Goal: Transaction & Acquisition: Purchase product/service

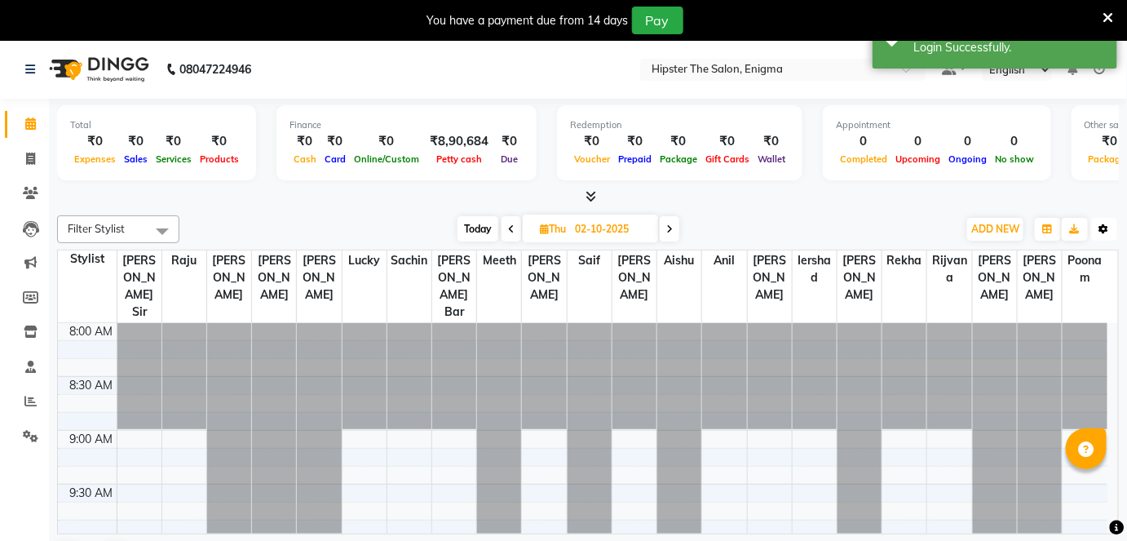
click at [1103, 228] on icon "button" at bounding box center [1104, 229] width 10 height 10
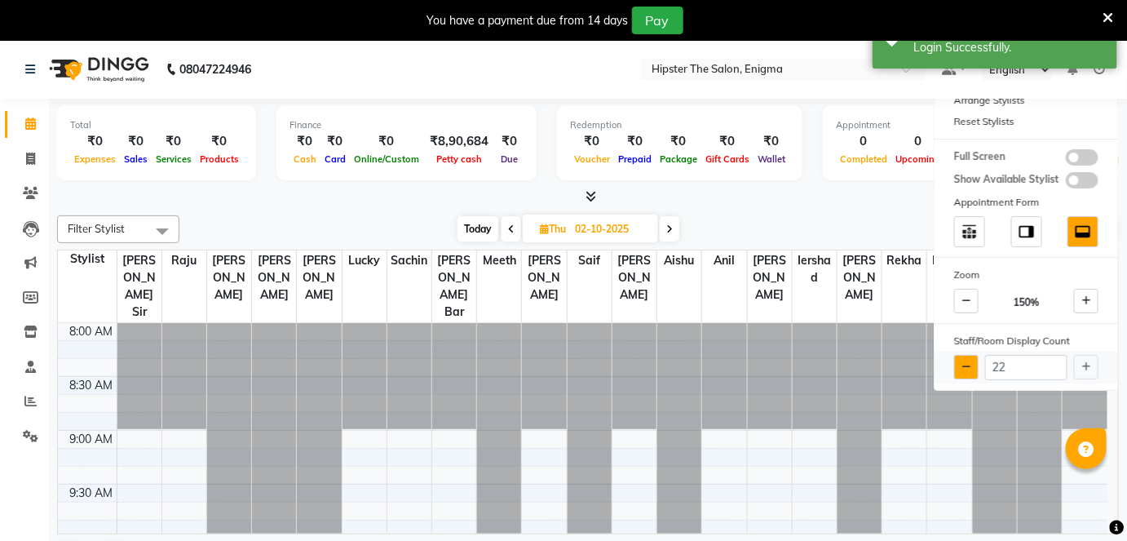
click at [969, 370] on button at bounding box center [966, 367] width 24 height 24
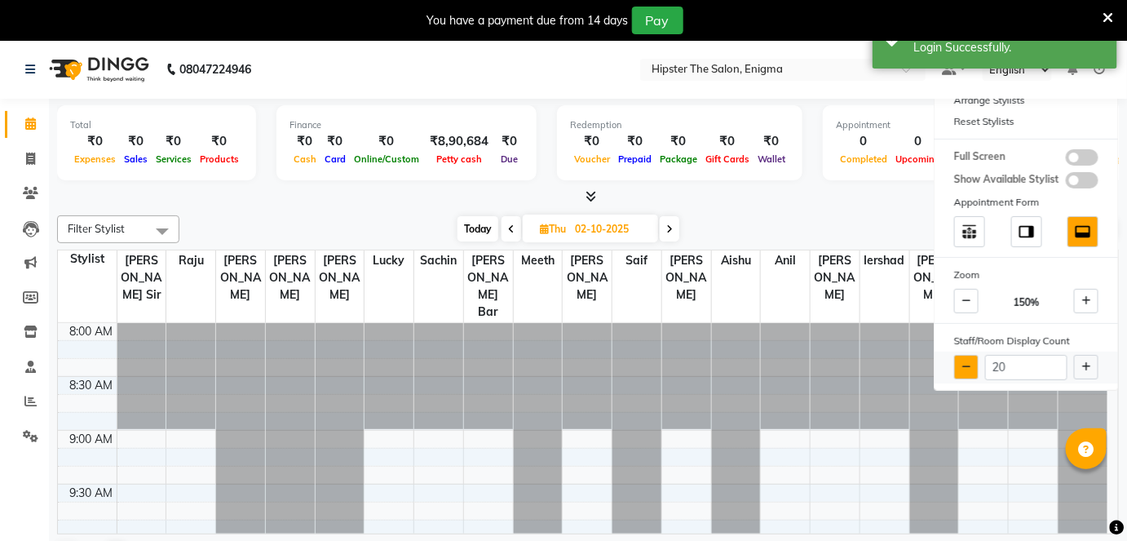
click at [969, 370] on button at bounding box center [966, 367] width 24 height 24
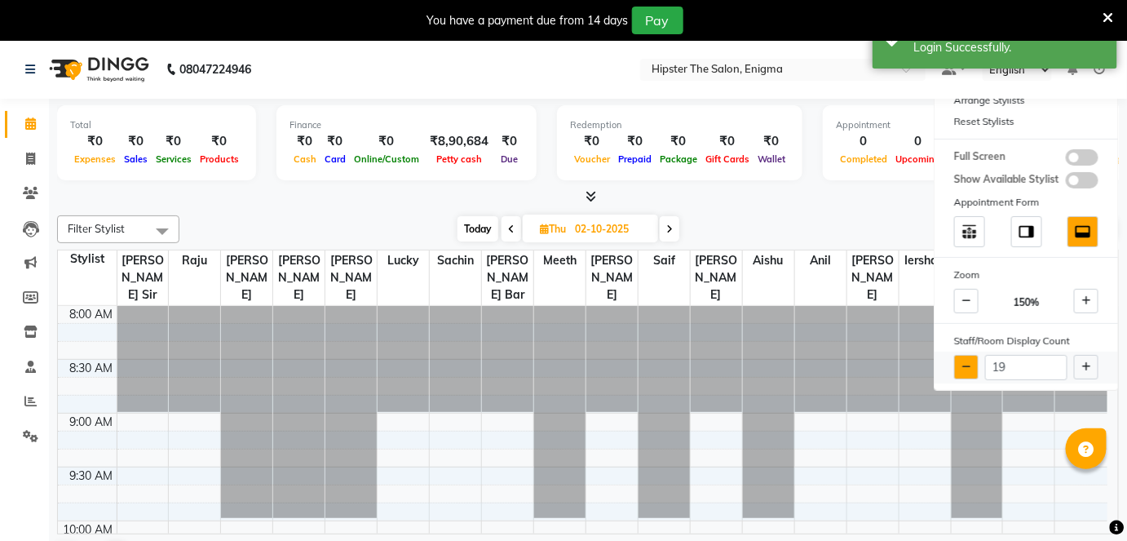
click at [969, 370] on button at bounding box center [966, 367] width 24 height 24
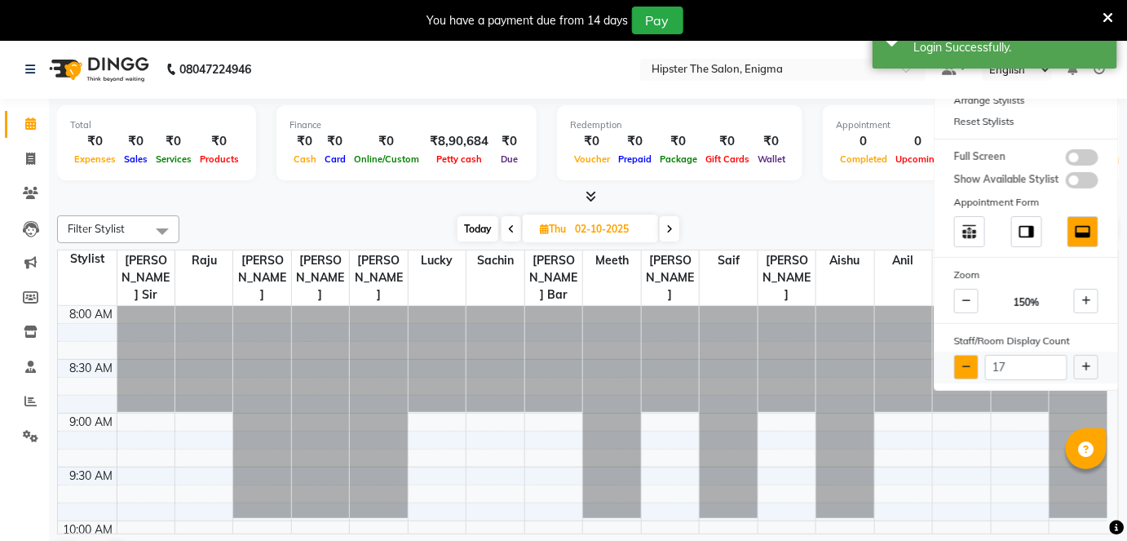
click at [969, 370] on button at bounding box center [966, 367] width 24 height 24
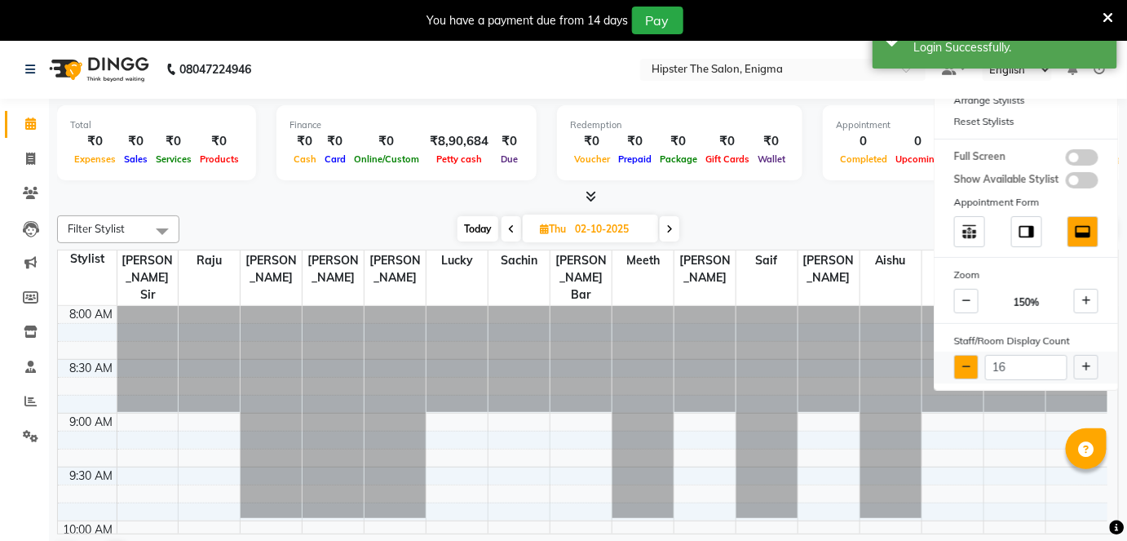
click at [969, 370] on button at bounding box center [966, 367] width 24 height 24
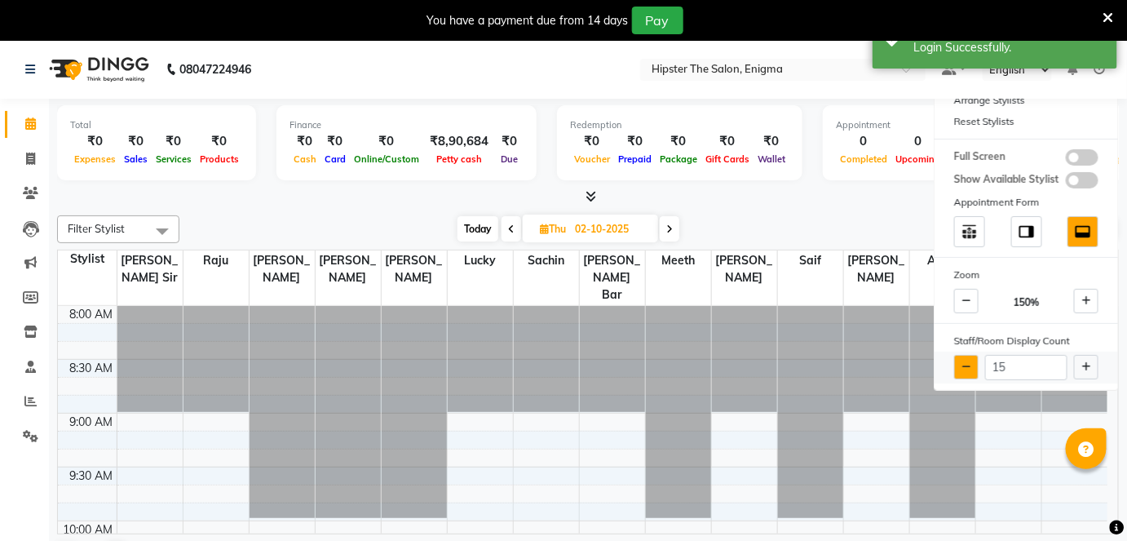
click at [969, 370] on button at bounding box center [966, 367] width 24 height 24
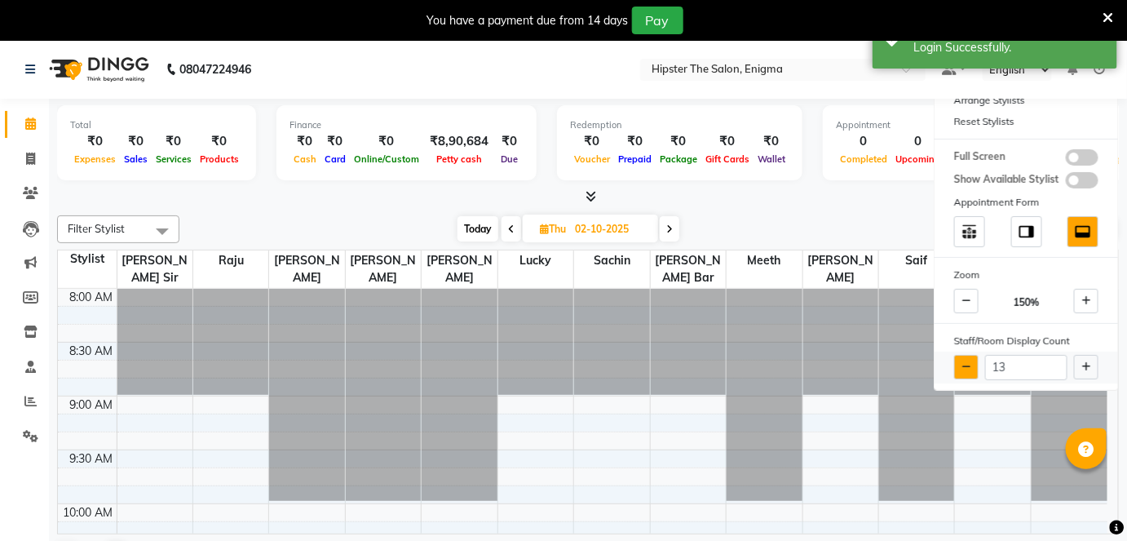
click at [969, 370] on button at bounding box center [966, 367] width 24 height 24
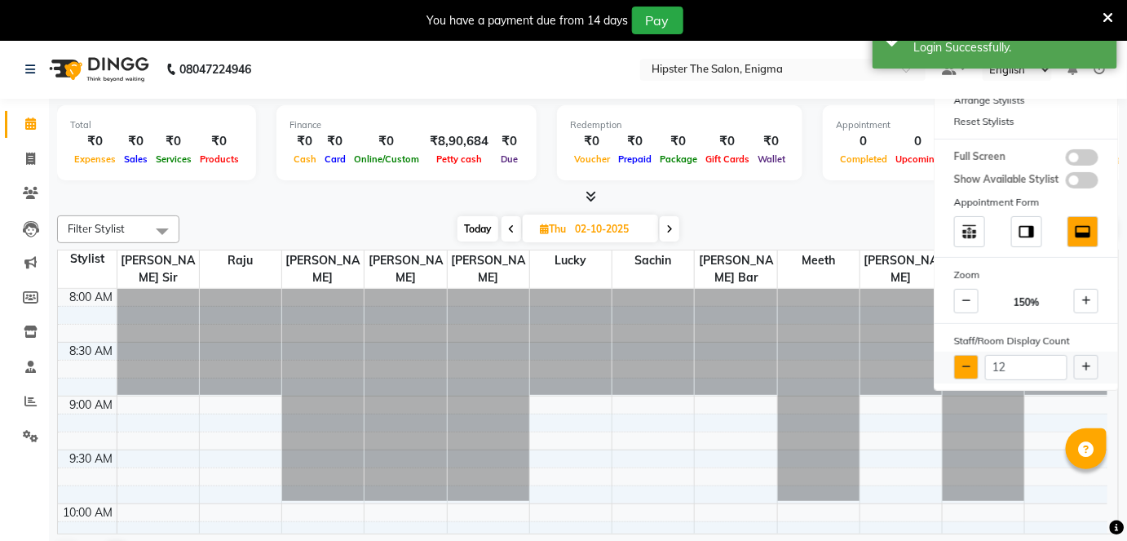
click at [969, 370] on button at bounding box center [966, 367] width 24 height 24
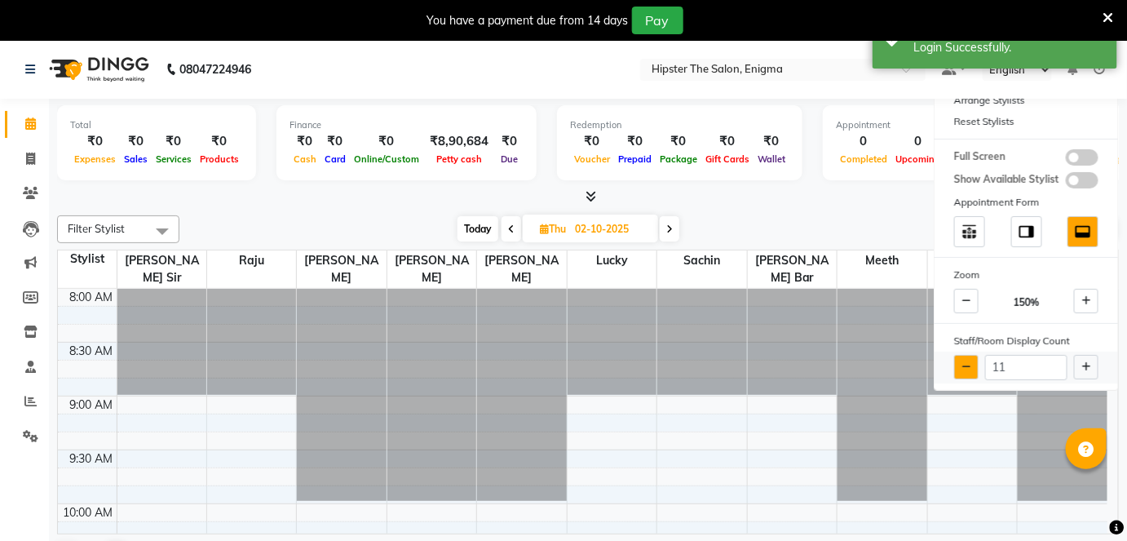
click at [969, 370] on button at bounding box center [966, 367] width 24 height 24
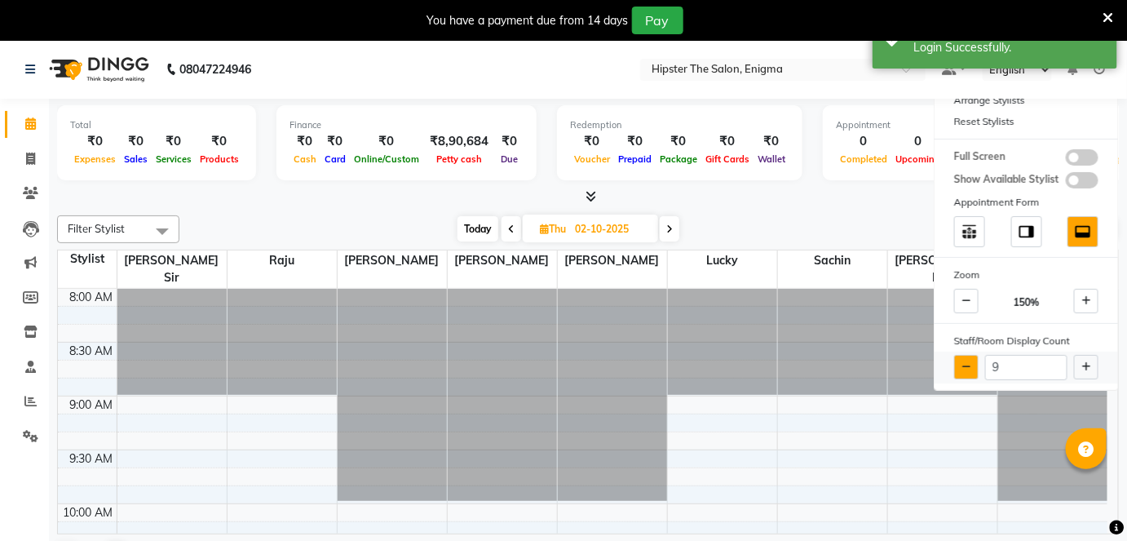
click at [969, 370] on button at bounding box center [966, 367] width 24 height 24
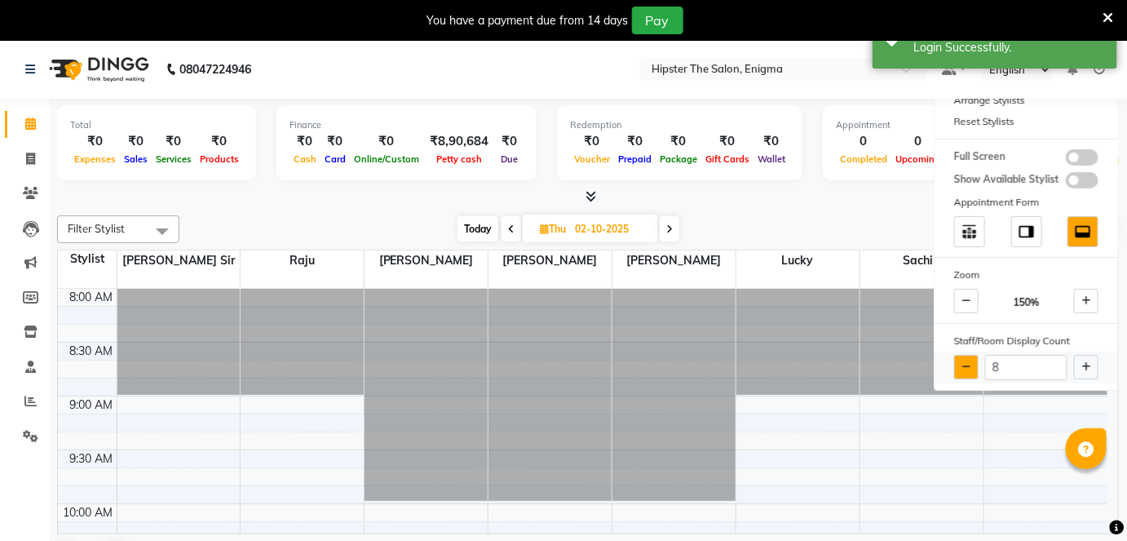
click at [969, 370] on button at bounding box center [966, 367] width 24 height 24
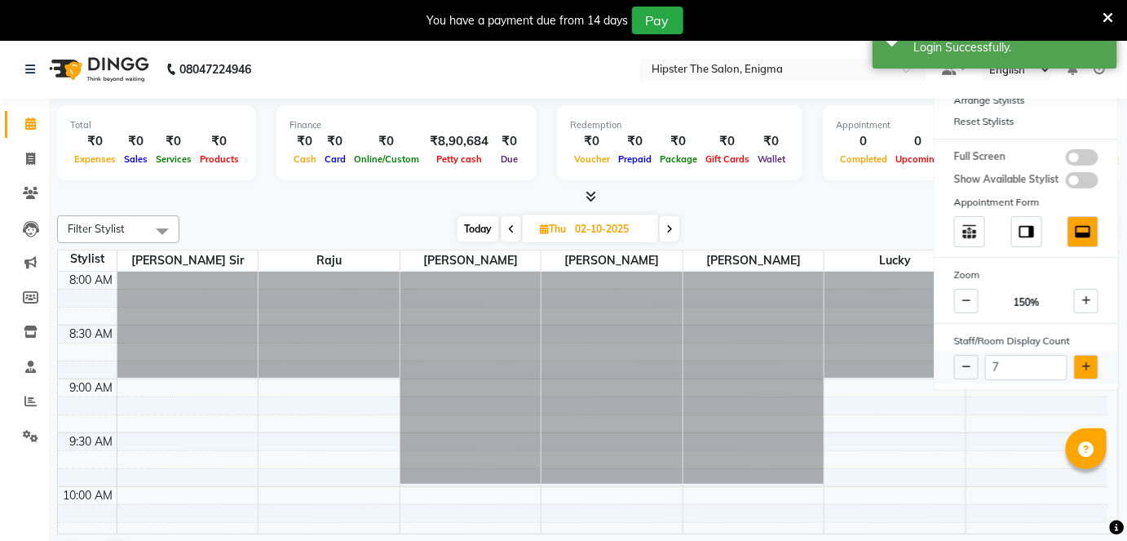
click at [1079, 365] on button at bounding box center [1086, 367] width 24 height 24
type input "8"
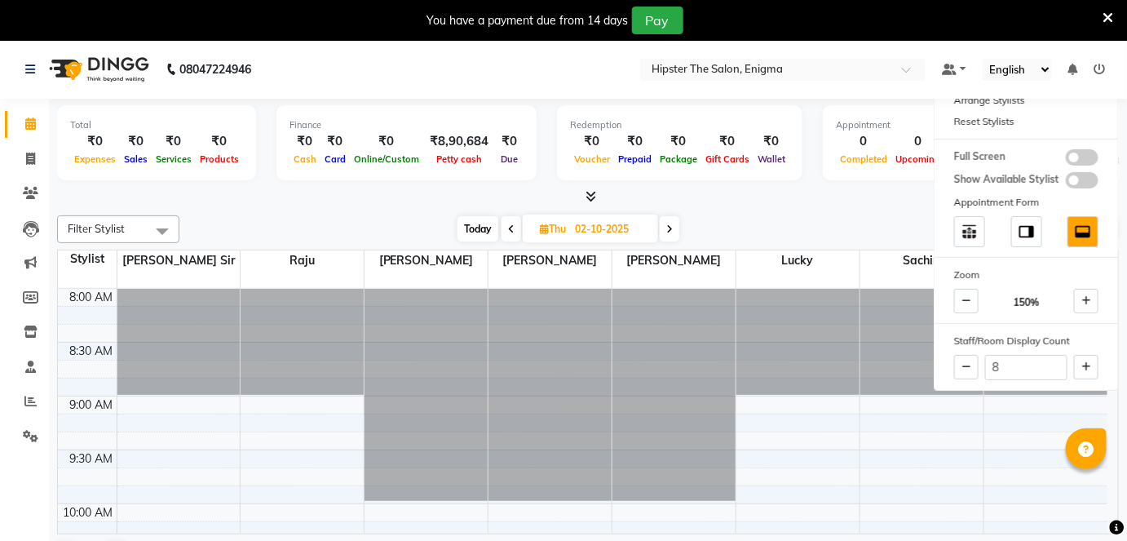
click at [749, 201] on div at bounding box center [588, 196] width 1062 height 17
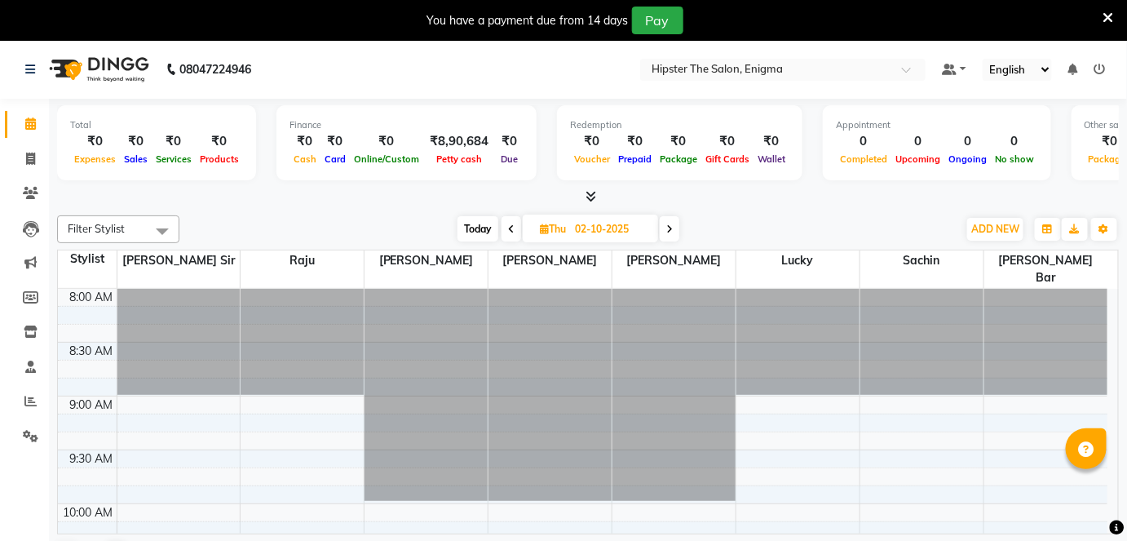
click at [479, 233] on span "Today" at bounding box center [477, 228] width 41 height 25
type input "03-10-2025"
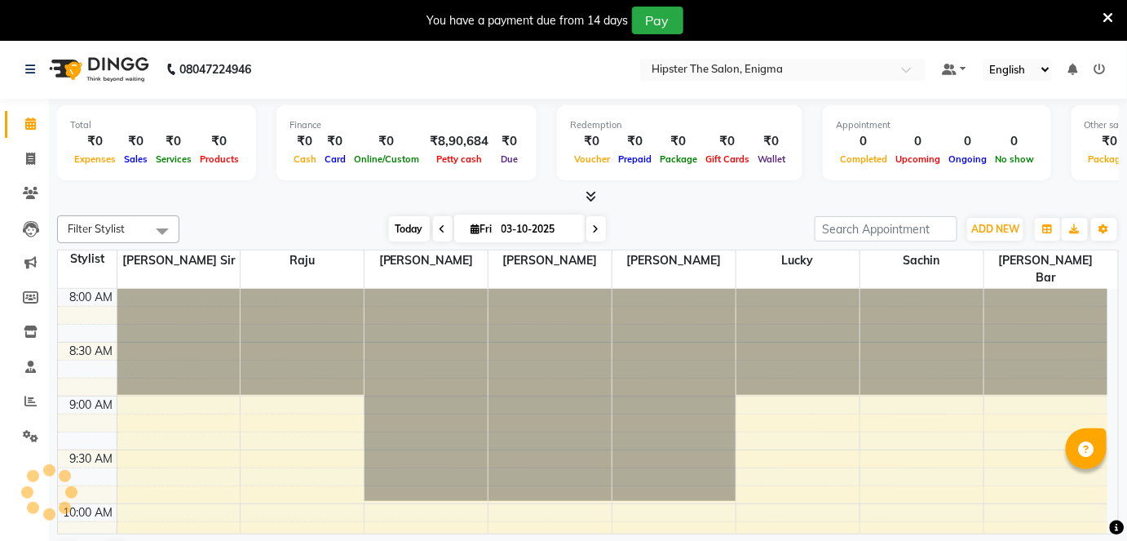
scroll to position [213, 0]
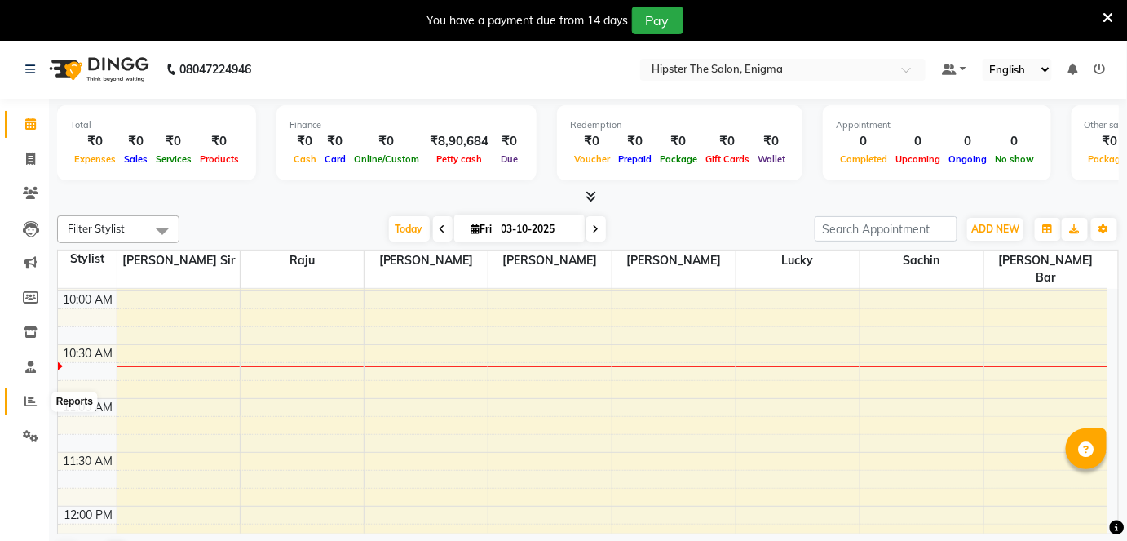
click at [19, 399] on span at bounding box center [30, 401] width 29 height 19
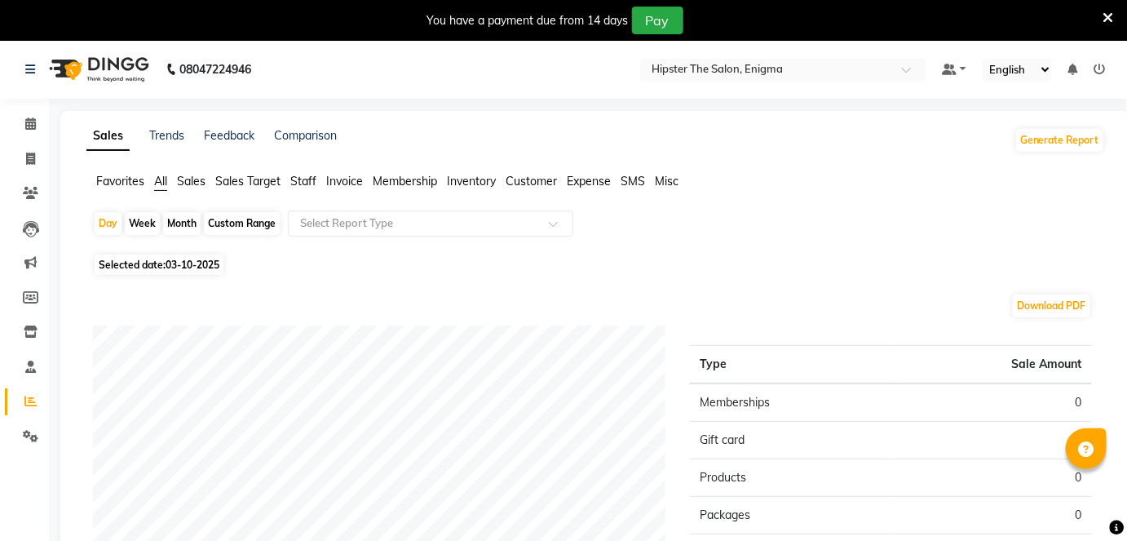
click at [219, 228] on div "Custom Range" at bounding box center [242, 223] width 76 height 23
select select "10"
select select "2025"
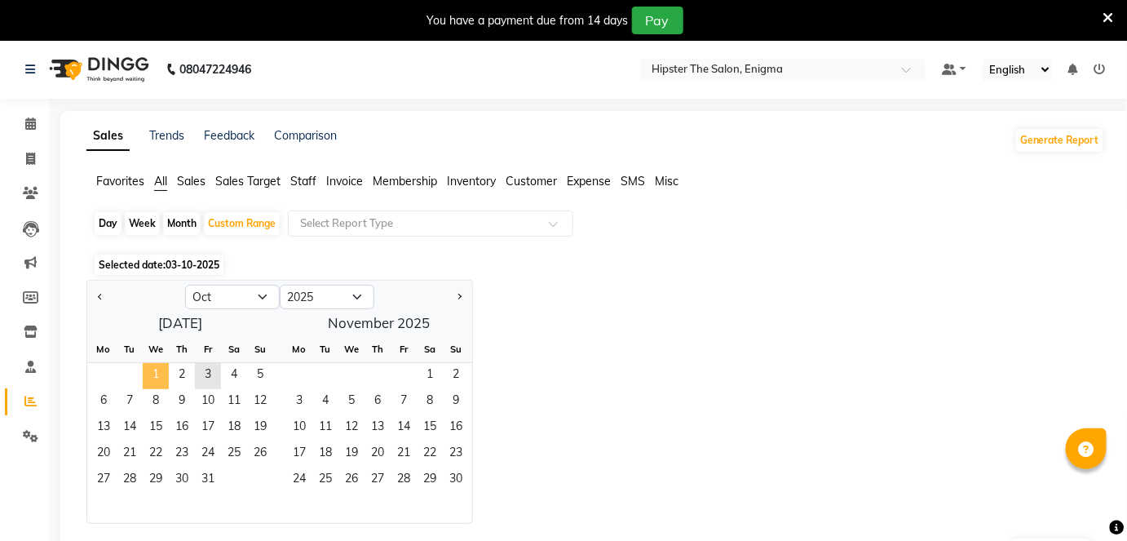
click at [157, 365] on span "1" at bounding box center [156, 376] width 26 height 26
click at [206, 372] on span "3" at bounding box center [208, 376] width 26 height 26
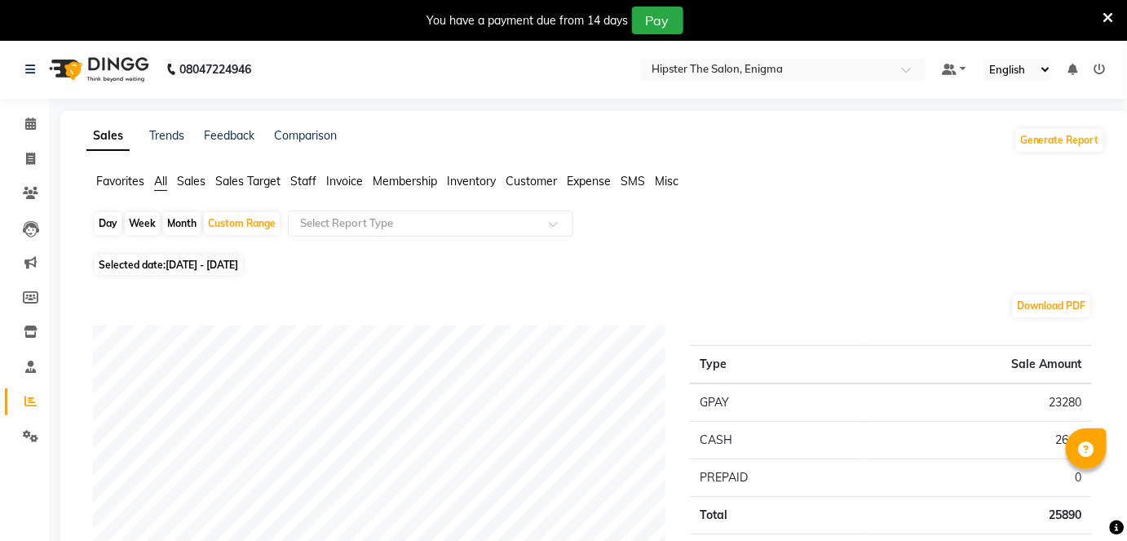
click at [306, 185] on span "Staff" at bounding box center [303, 181] width 26 height 15
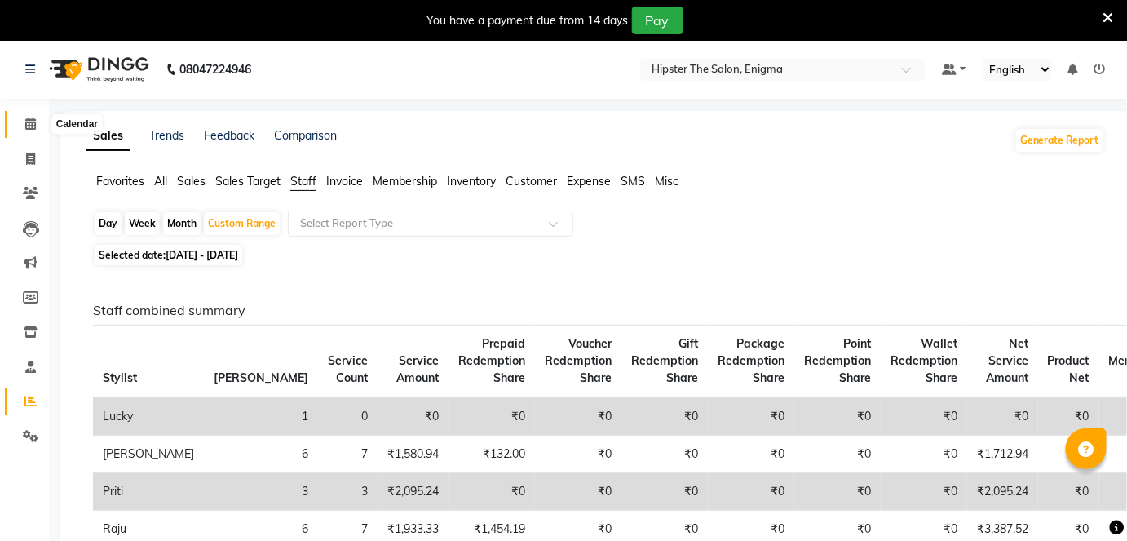
click at [38, 130] on span at bounding box center [30, 124] width 29 height 19
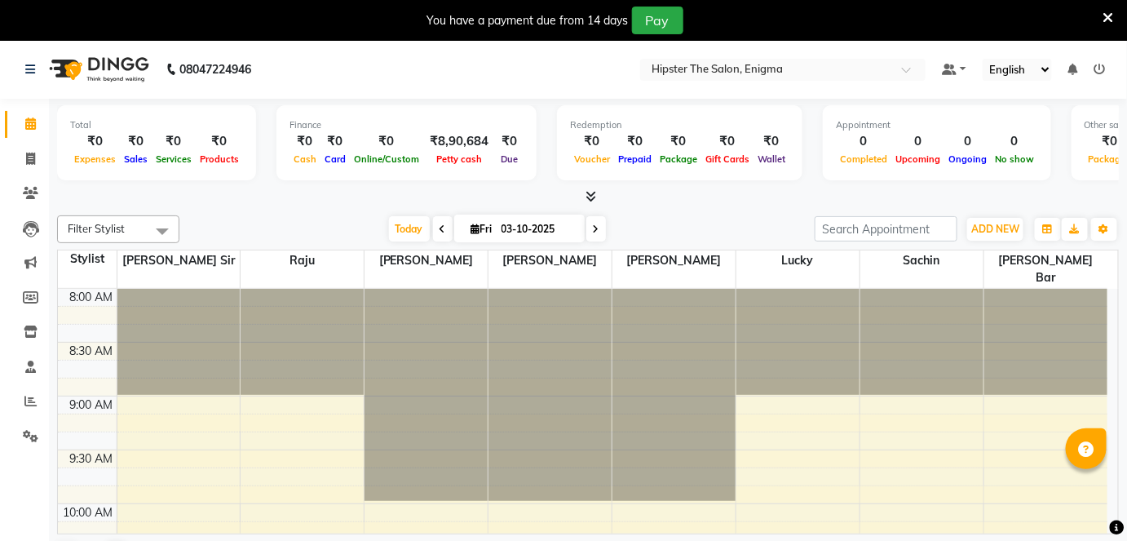
click at [476, 223] on span "Fri" at bounding box center [481, 229] width 29 height 12
select select "10"
select select "2025"
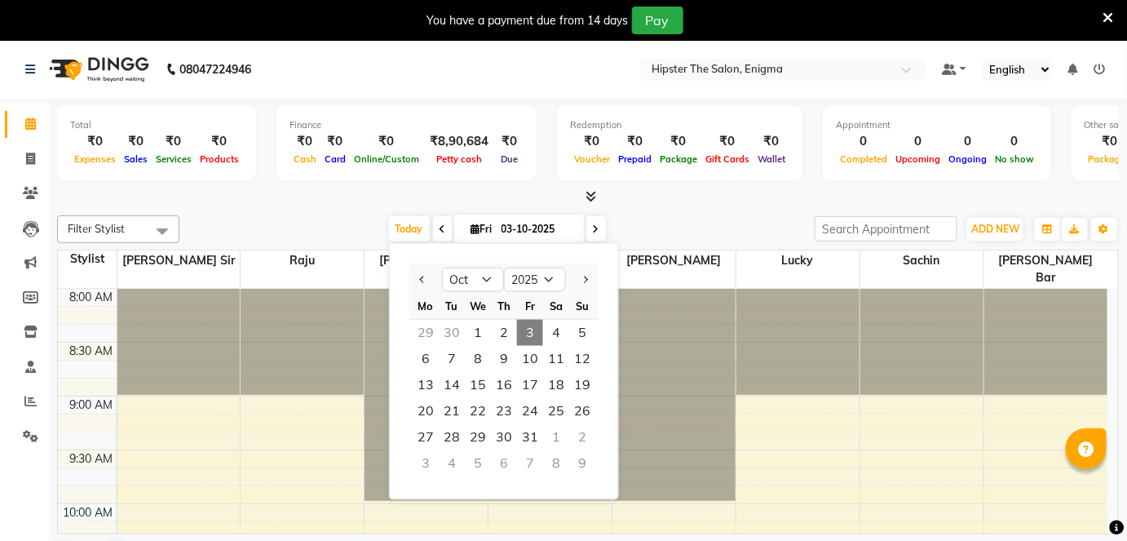
click at [449, 327] on div "30" at bounding box center [452, 333] width 26 height 26
type input "30-09-2025"
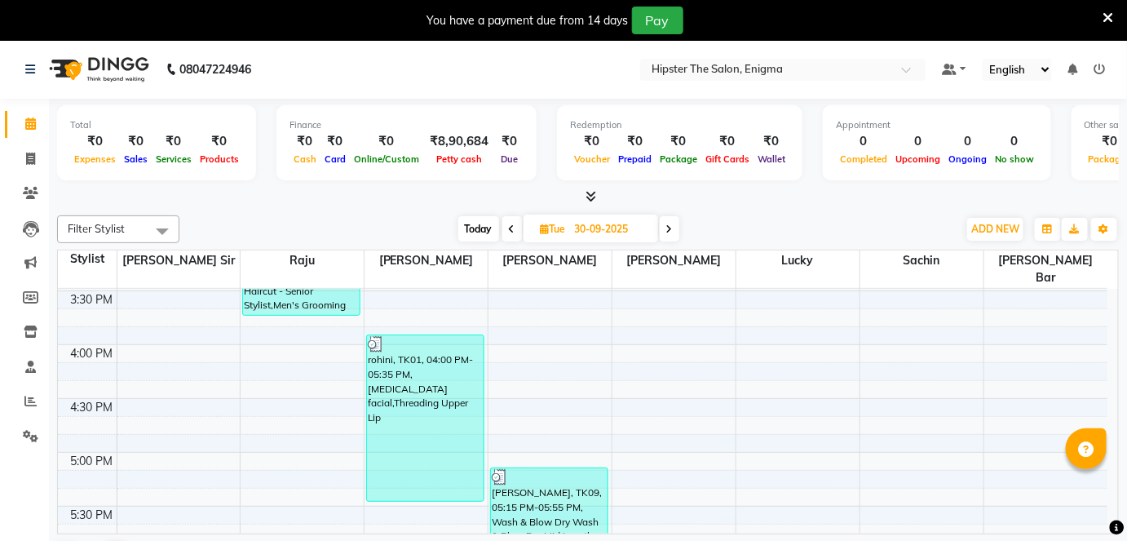
scroll to position [803, 0]
click at [30, 157] on icon at bounding box center [30, 158] width 9 height 12
select select "service"
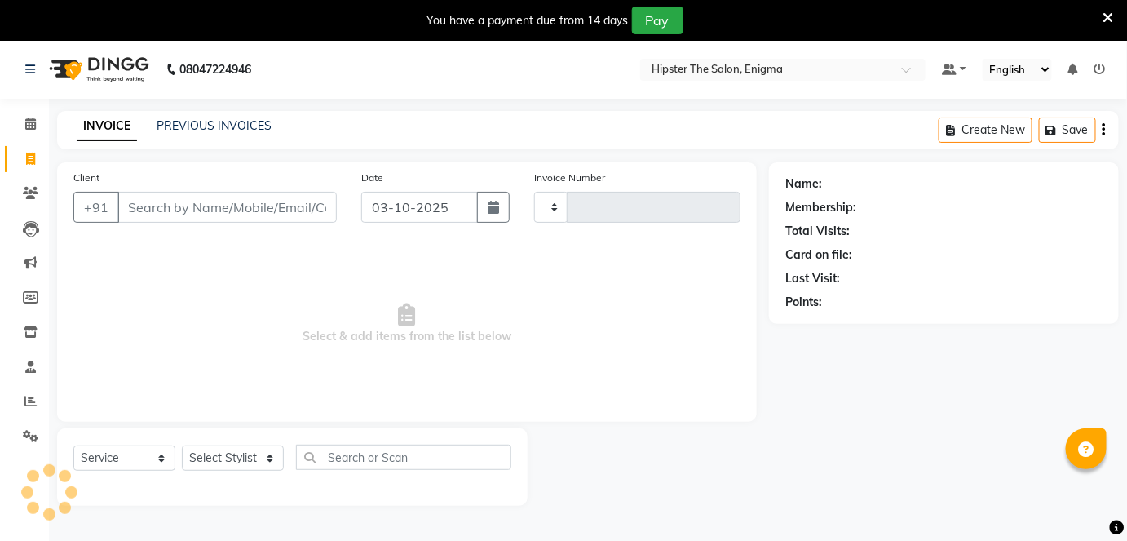
type input "1330"
select select "4468"
click at [24, 400] on span at bounding box center [30, 401] width 29 height 19
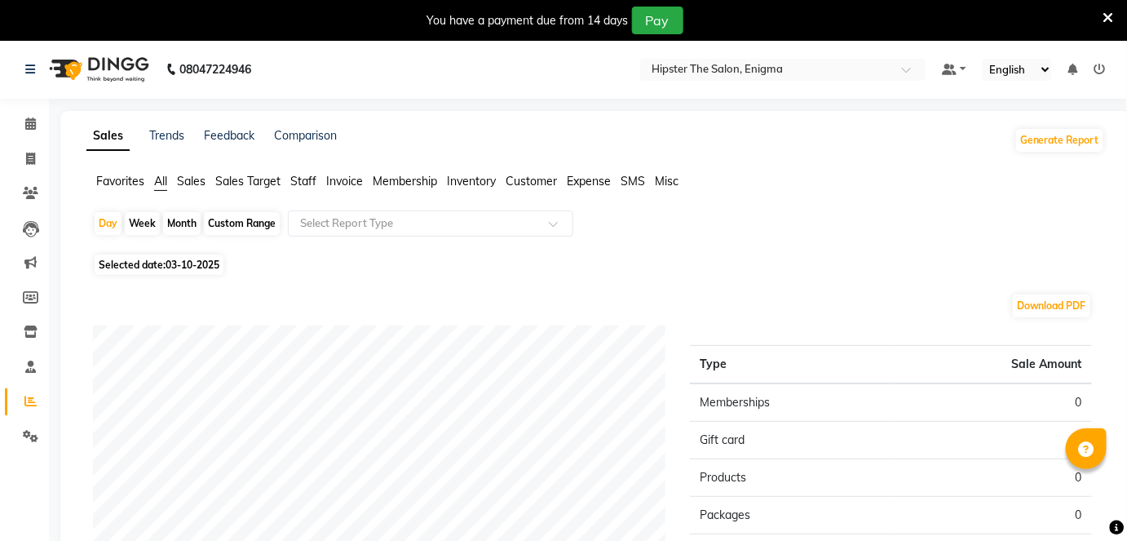
click at [310, 178] on span "Staff" at bounding box center [303, 181] width 26 height 15
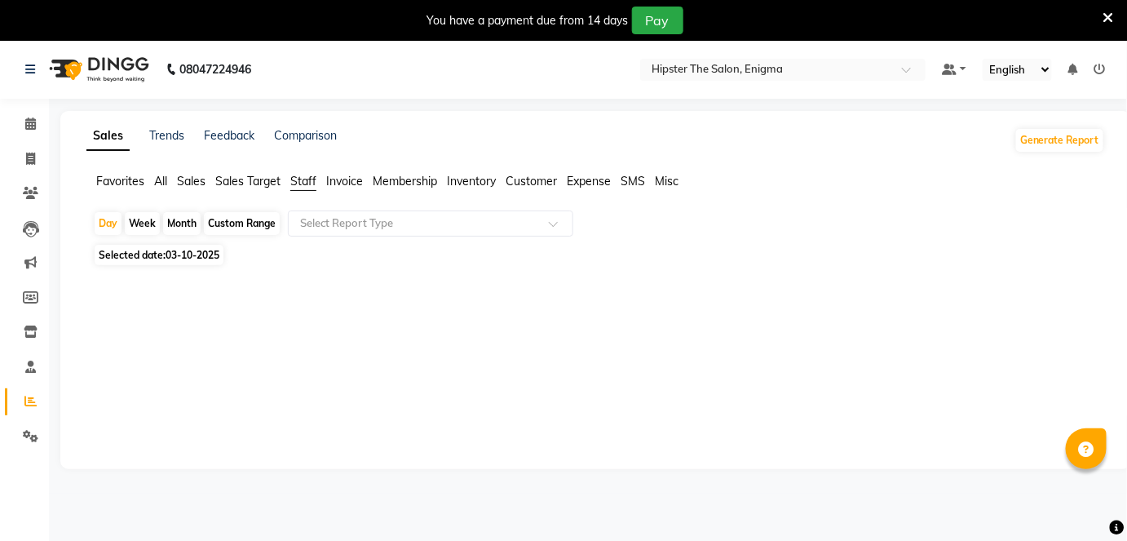
click at [219, 220] on div "Custom Range" at bounding box center [242, 223] width 76 height 23
select select "10"
select select "2025"
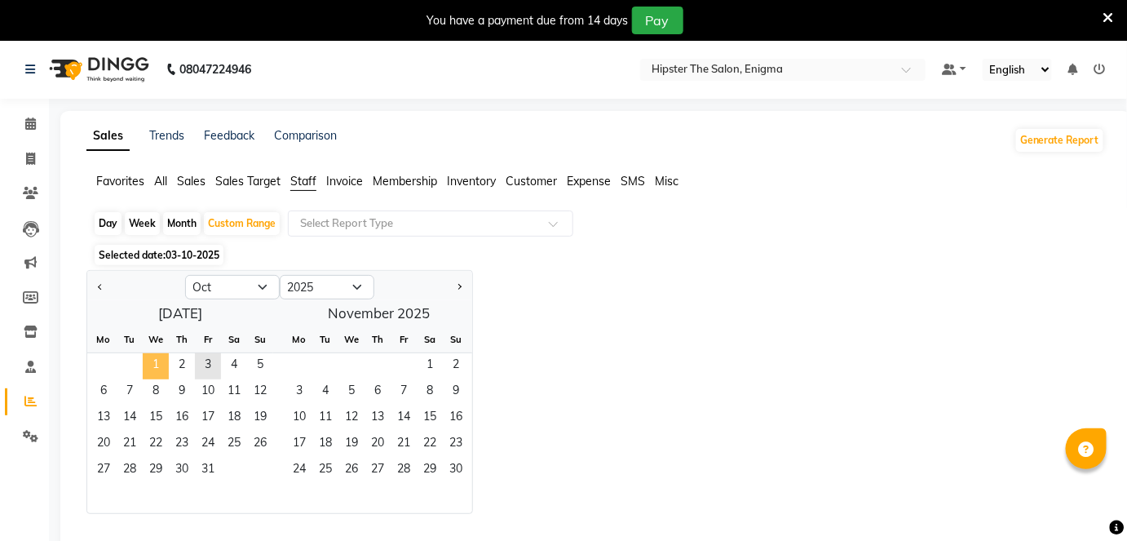
click at [155, 362] on span "1" at bounding box center [156, 366] width 26 height 26
click at [203, 365] on span "3" at bounding box center [208, 366] width 26 height 26
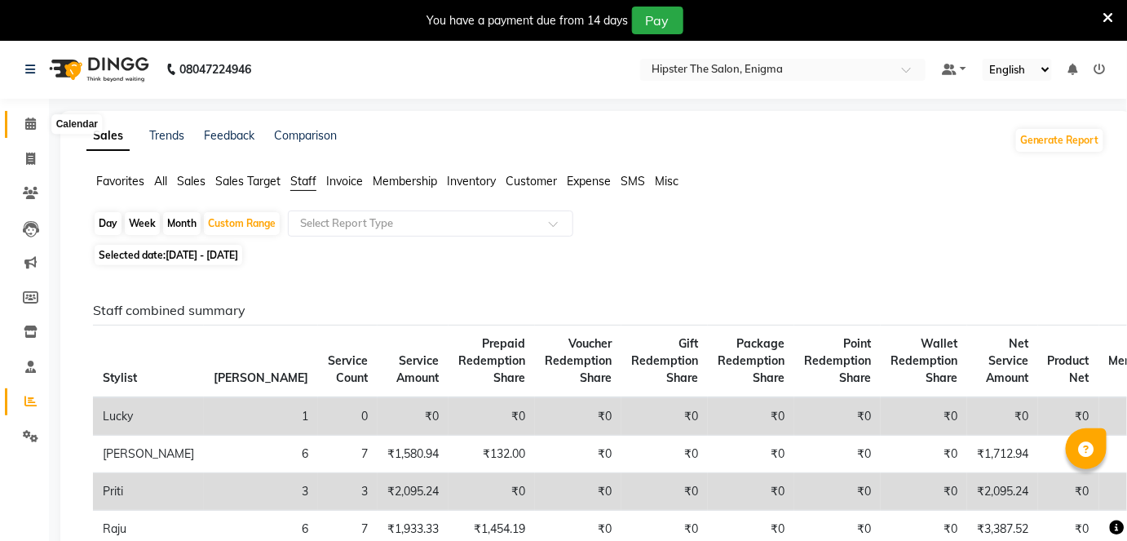
click at [32, 122] on icon at bounding box center [30, 123] width 11 height 12
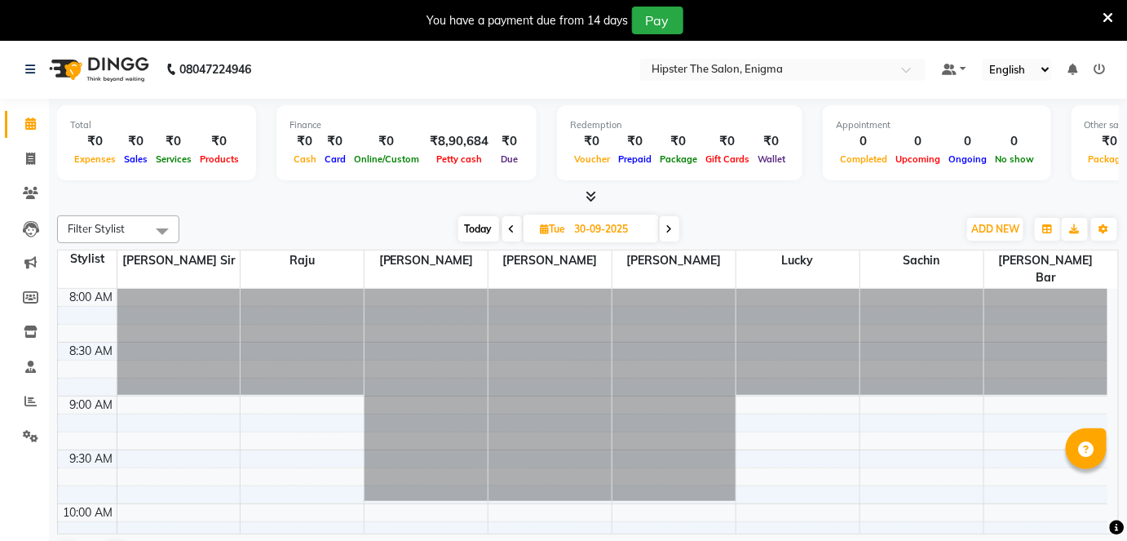
click at [483, 222] on span "Today" at bounding box center [478, 228] width 41 height 25
type input "03-10-2025"
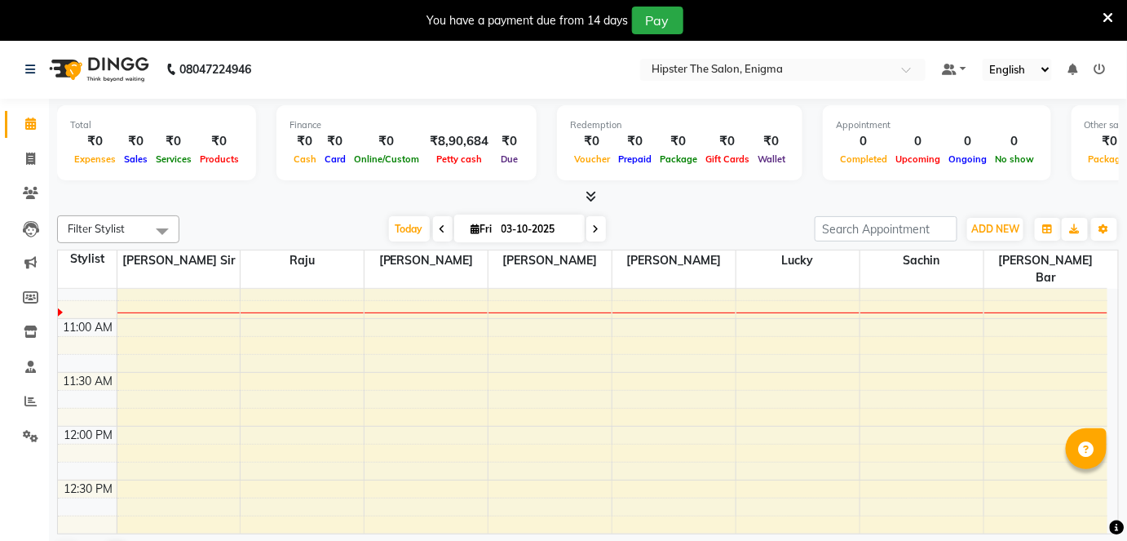
scroll to position [293, 0]
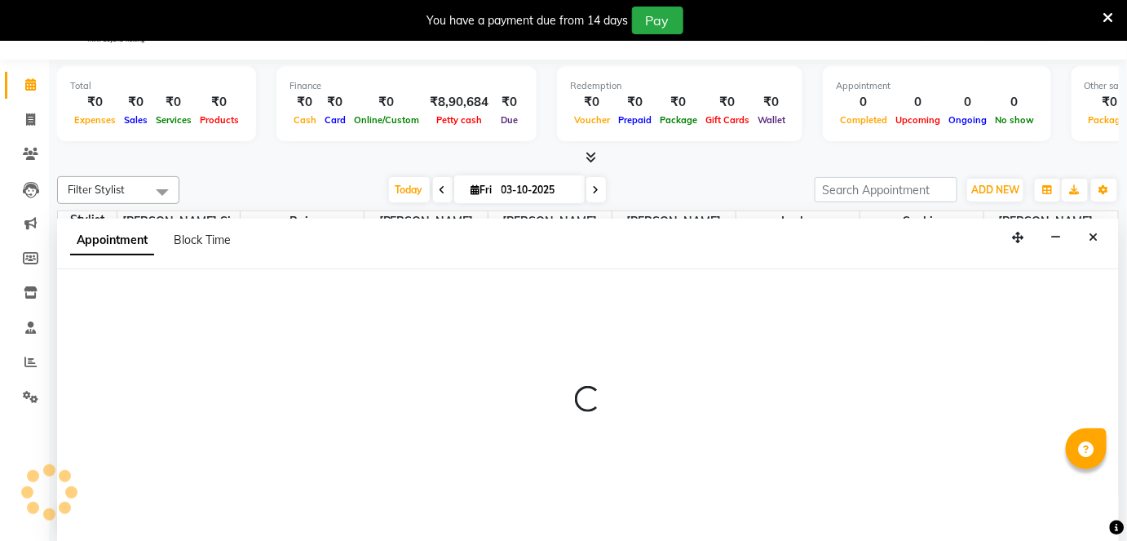
scroll to position [40, 0]
select select "85797"
select select "720"
select select "tentative"
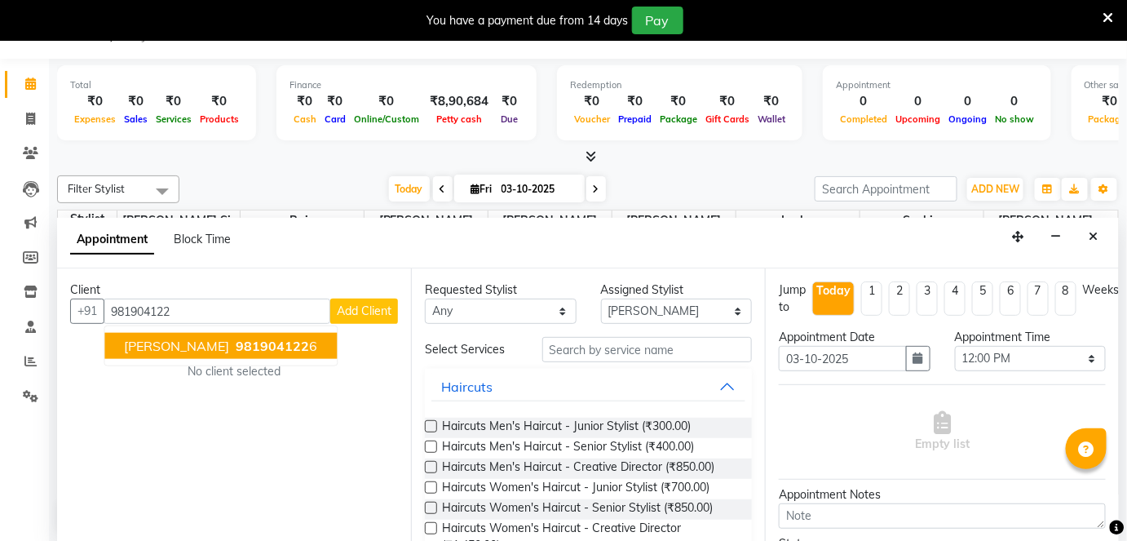
click at [236, 348] on span "981904122" at bounding box center [272, 346] width 73 height 16
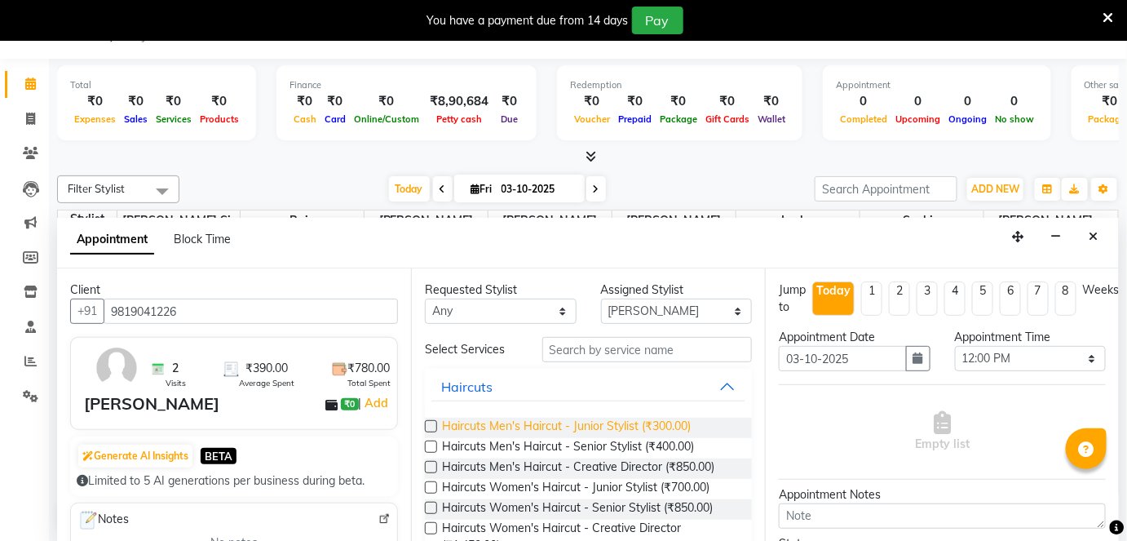
type input "9819041226"
click at [563, 433] on span "Haircuts Men's Haircut - Junior Stylist (₹300.00)" at bounding box center [566, 428] width 249 height 20
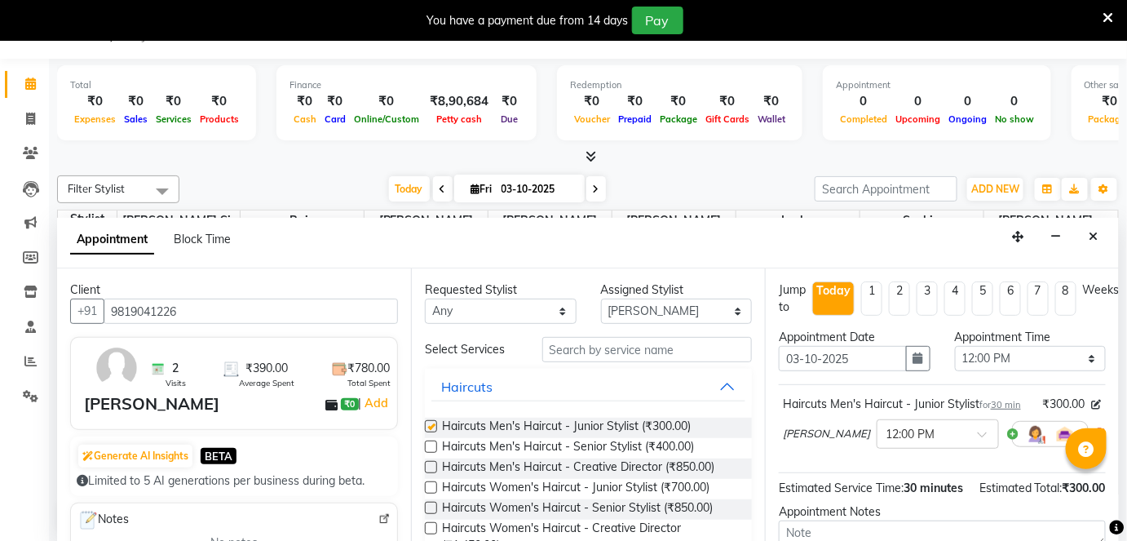
checkbox input "false"
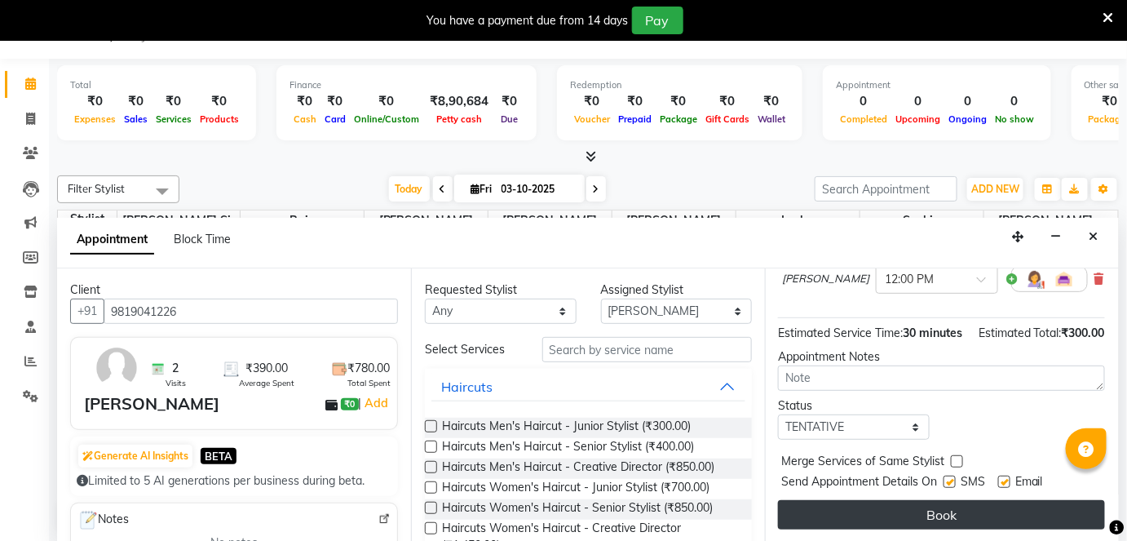
click at [881, 516] on button "Book" at bounding box center [941, 514] width 327 height 29
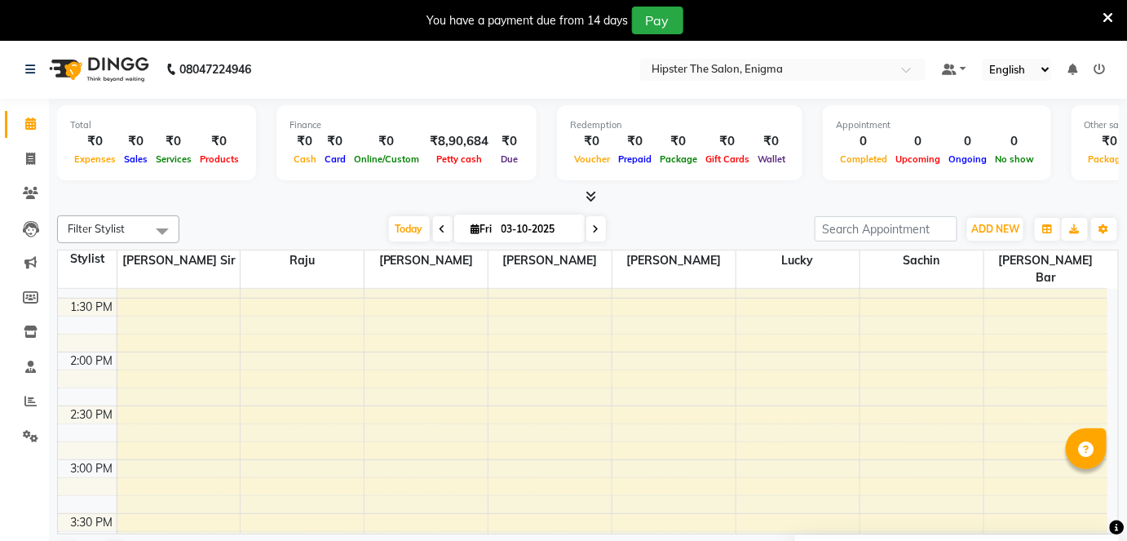
scroll to position [584, 0]
click at [33, 158] on icon at bounding box center [30, 158] width 9 height 12
select select "4468"
select select "service"
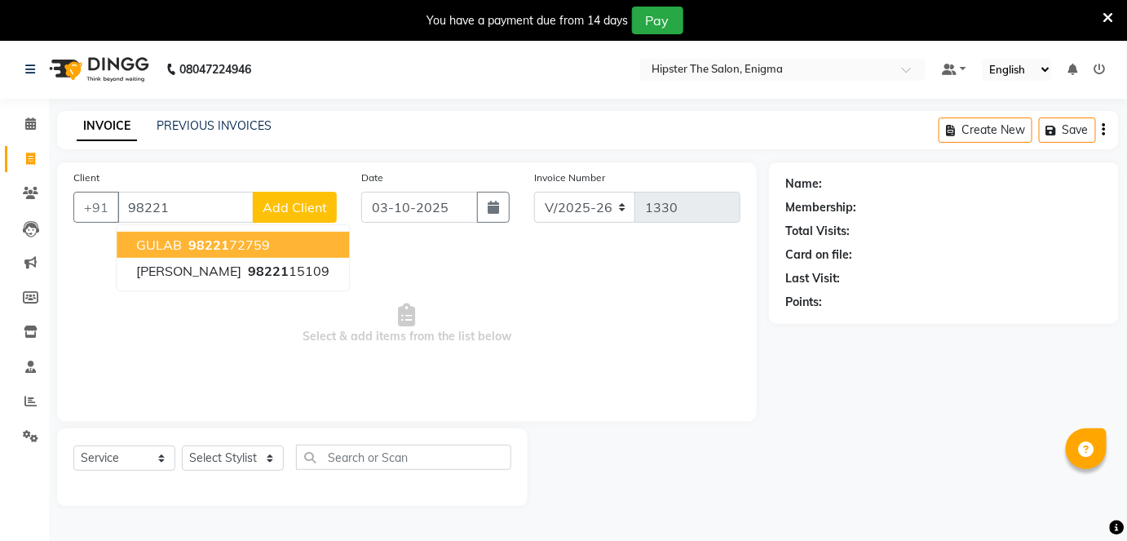
click at [197, 249] on span "98221" at bounding box center [208, 244] width 41 height 16
type input "9822172759"
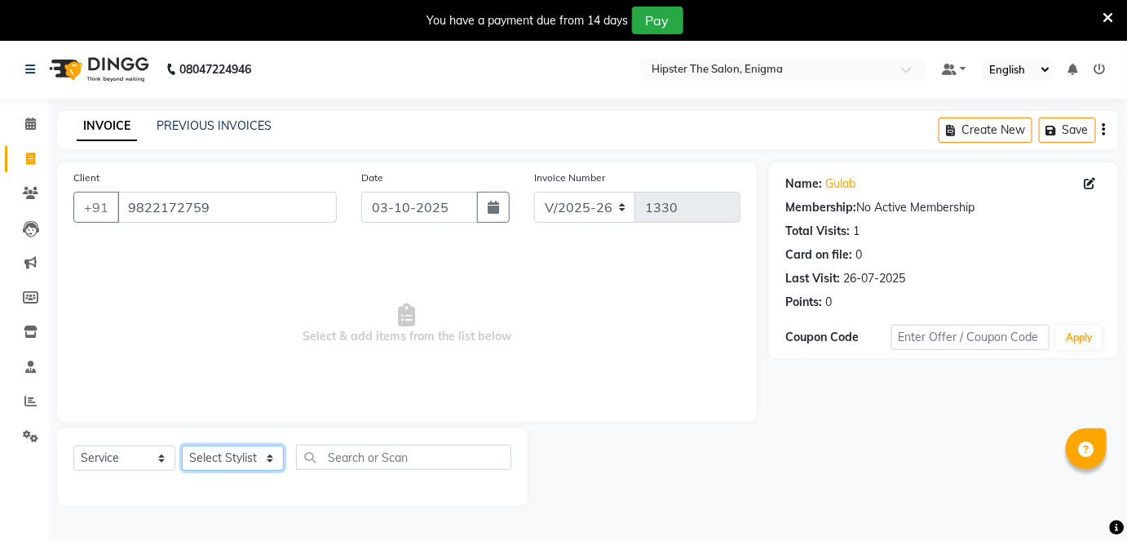
click at [200, 458] on select "Select Stylist [PERSON_NAME] [PERSON_NAME] [PERSON_NAME] [PERSON_NAME] poonam […" at bounding box center [233, 457] width 102 height 25
select select "27612"
click at [182, 445] on select "Select Stylist [PERSON_NAME] [PERSON_NAME] [PERSON_NAME] [PERSON_NAME] poonam […" at bounding box center [233, 457] width 102 height 25
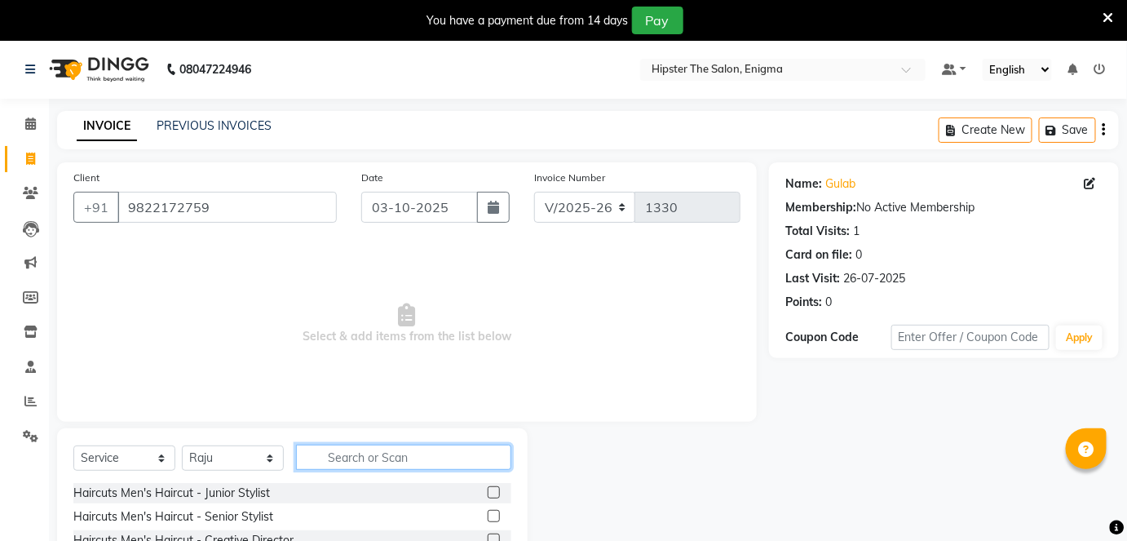
click at [380, 453] on input "text" at bounding box center [403, 456] width 215 height 25
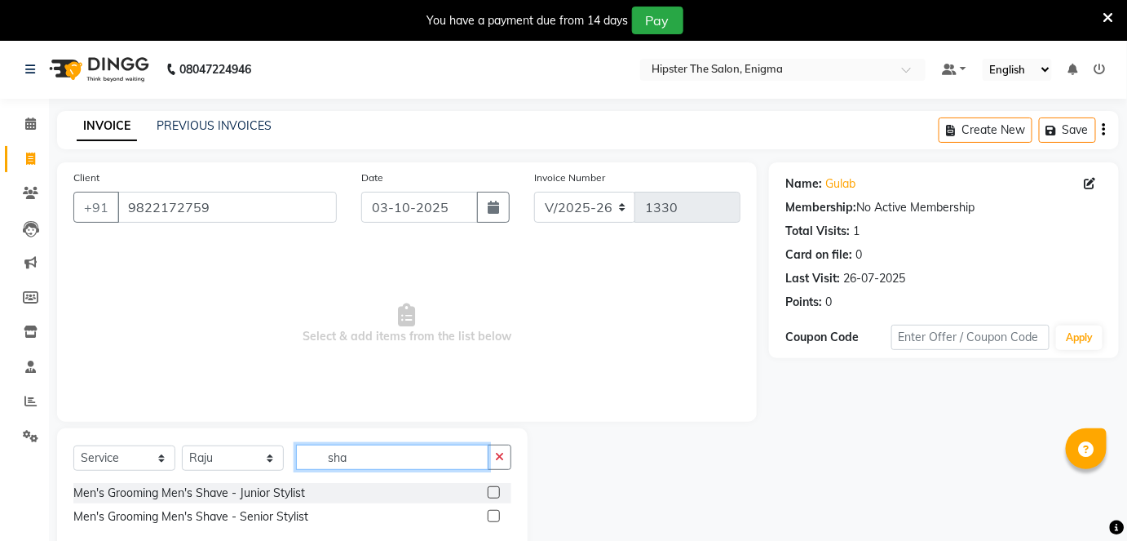
type input "sha"
click at [496, 511] on label at bounding box center [494, 516] width 12 height 12
click at [496, 511] on input "checkbox" at bounding box center [493, 516] width 11 height 11
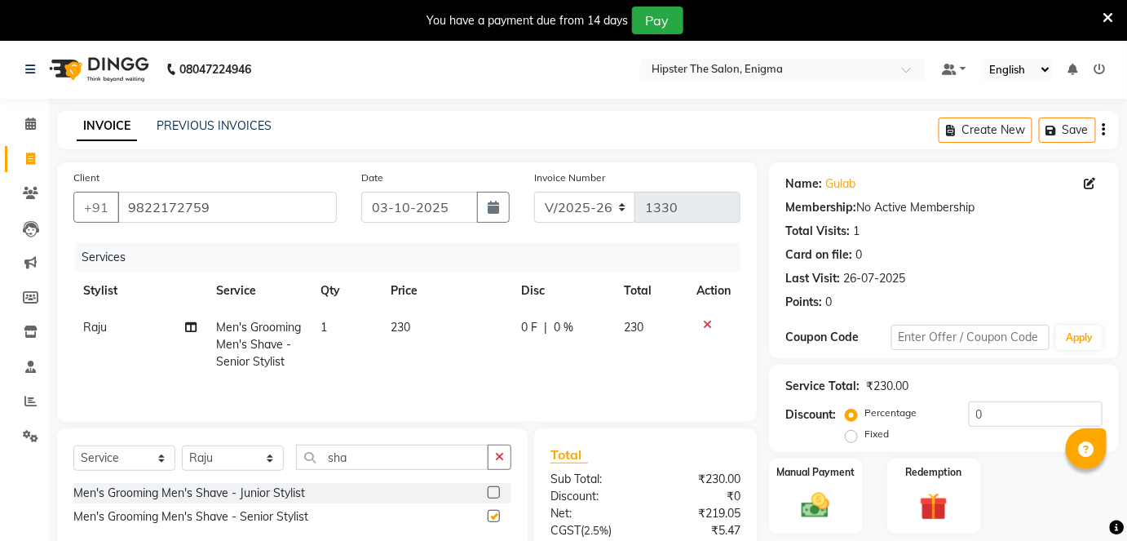
checkbox input "false"
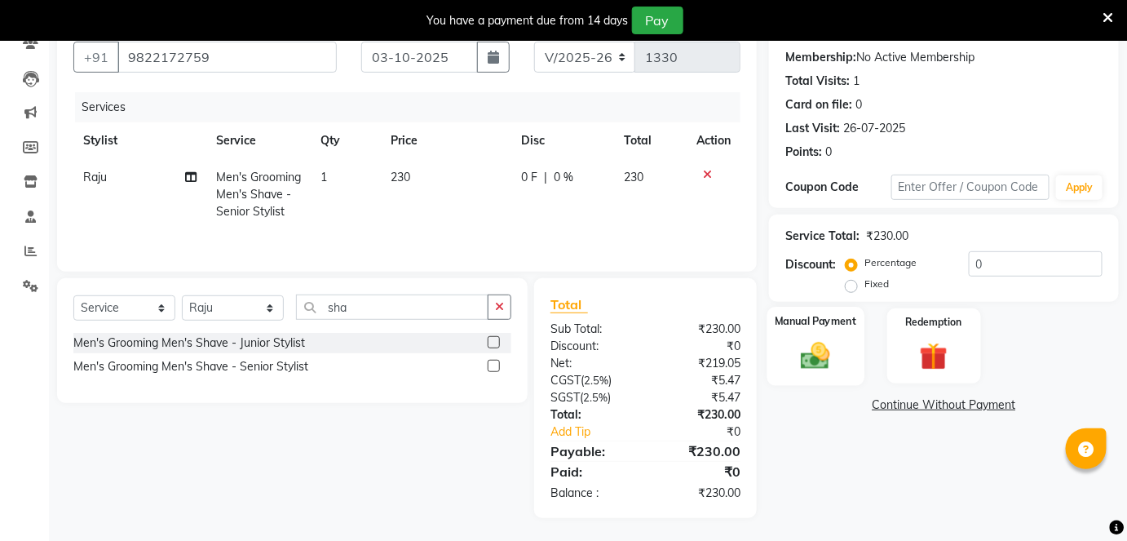
click at [830, 365] on img at bounding box center [815, 354] width 47 height 33
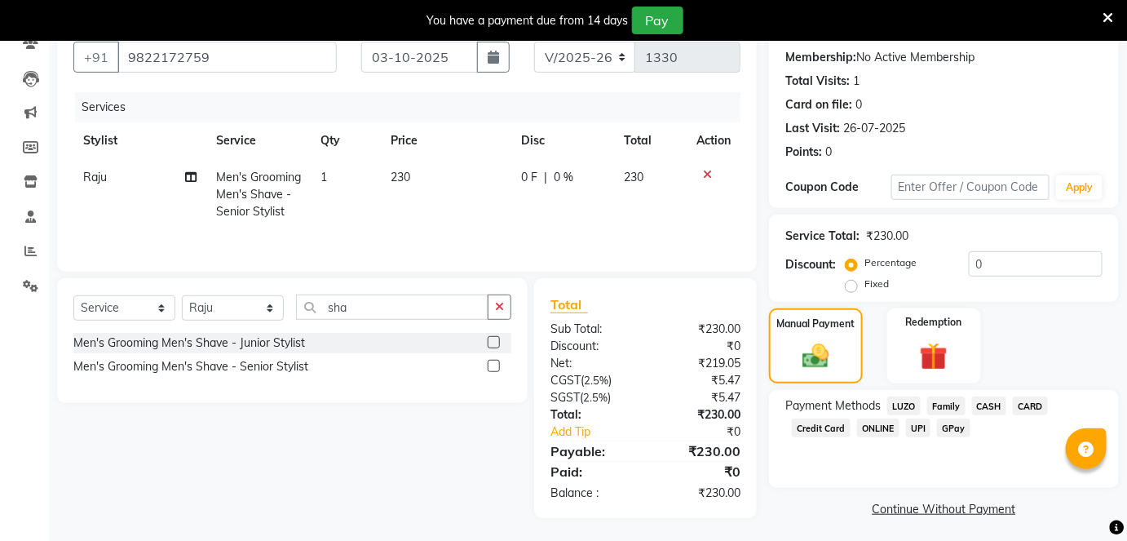
click at [992, 399] on span "CASH" at bounding box center [989, 405] width 35 height 19
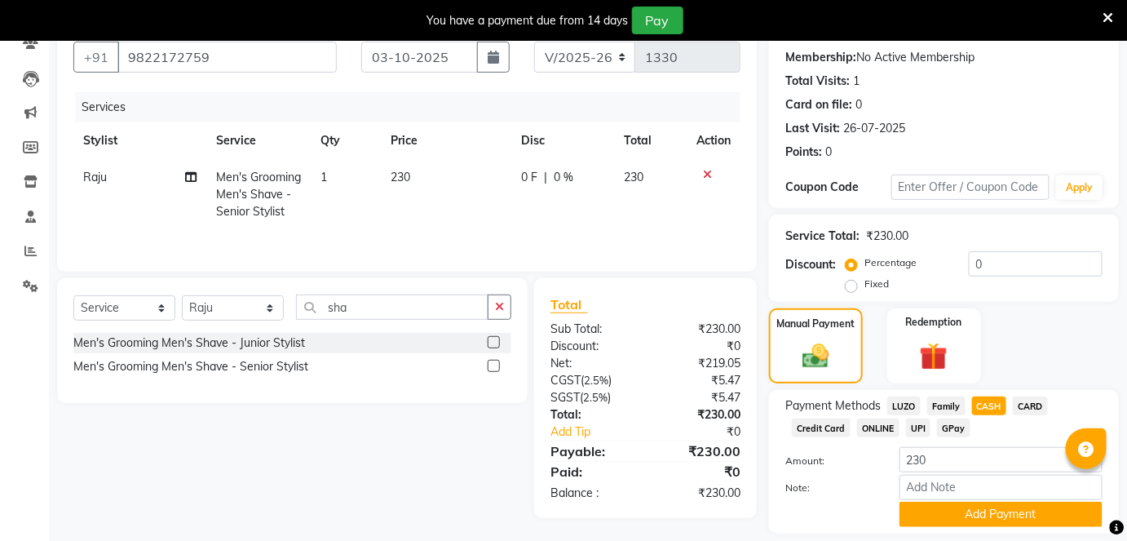
click at [453, 179] on td "230" at bounding box center [446, 194] width 130 height 71
select select "27612"
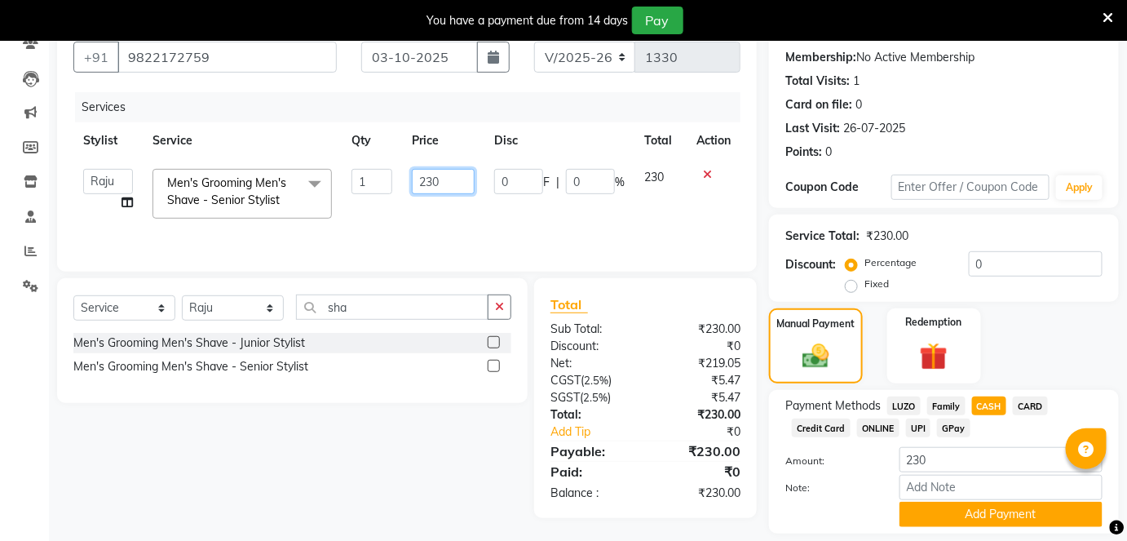
click at [444, 177] on input "230" at bounding box center [443, 181] width 63 height 25
type input "200"
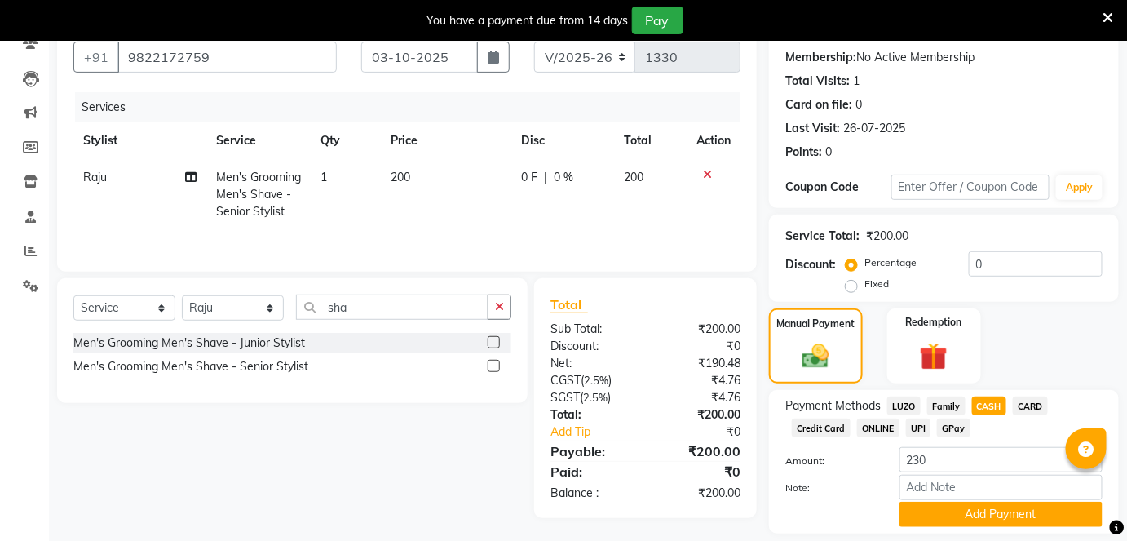
click at [466, 224] on td "200" at bounding box center [446, 194] width 130 height 71
select select "27612"
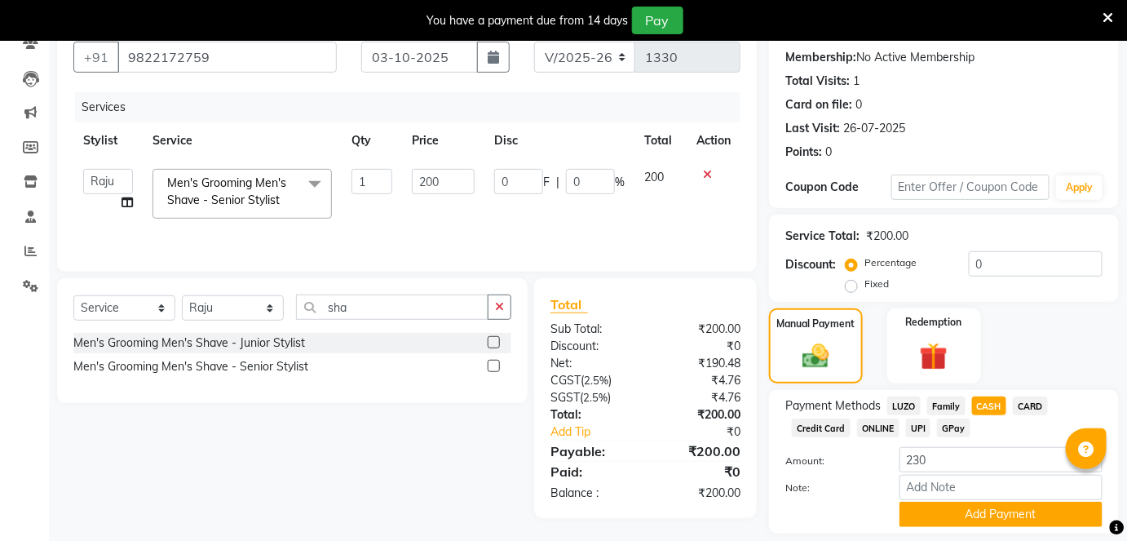
click at [992, 400] on span "CASH" at bounding box center [989, 405] width 35 height 19
type input "200"
click at [961, 506] on button "Add Payment" at bounding box center [1000, 514] width 203 height 25
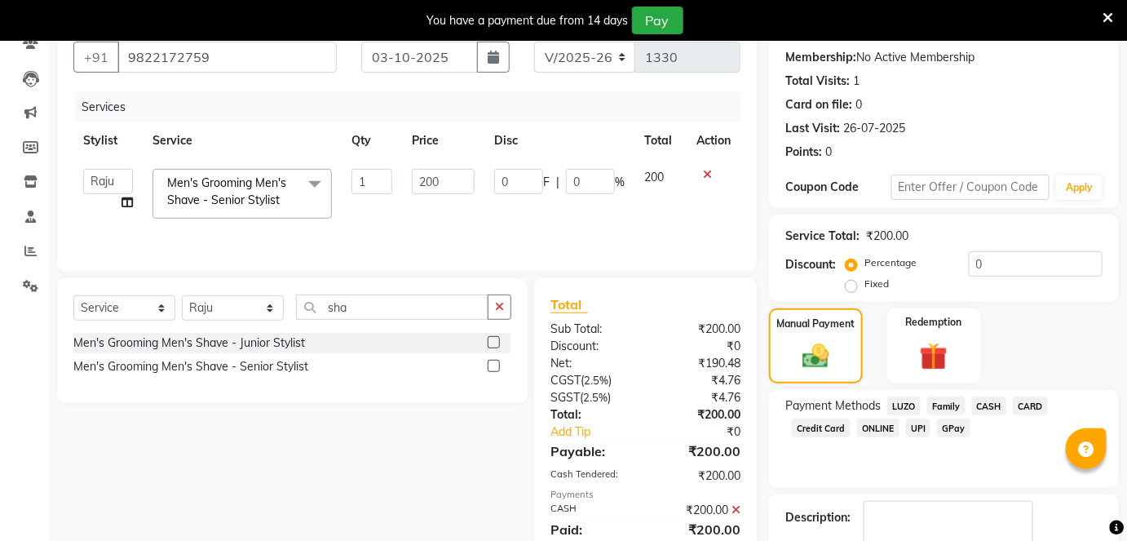
scroll to position [245, 0]
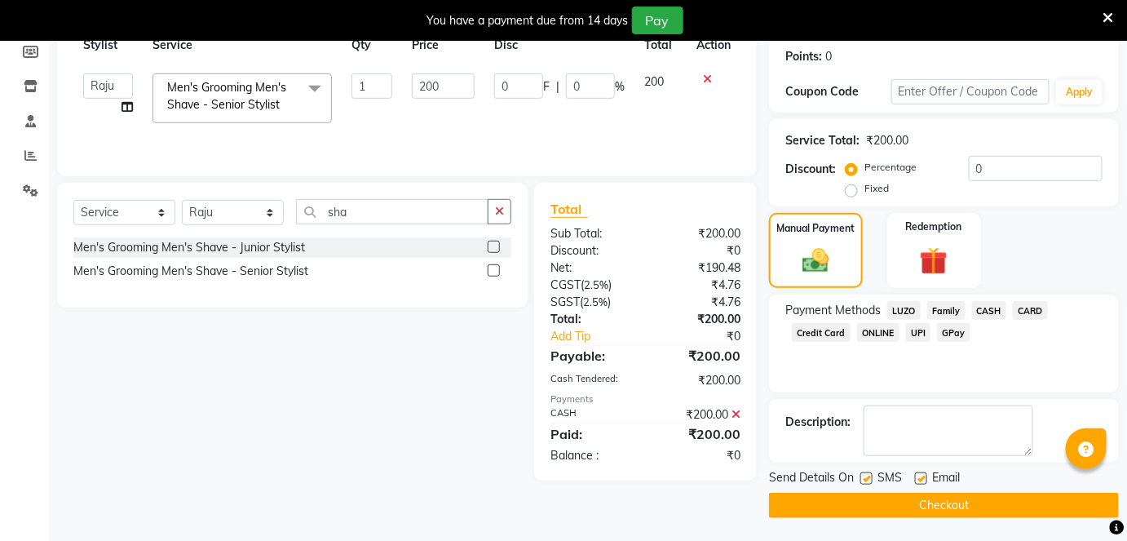
click at [922, 474] on label at bounding box center [921, 478] width 12 height 12
click at [922, 474] on input "checkbox" at bounding box center [920, 479] width 11 height 11
checkbox input "false"
click at [868, 476] on label at bounding box center [866, 478] width 12 height 12
click at [868, 476] on input "checkbox" at bounding box center [865, 479] width 11 height 11
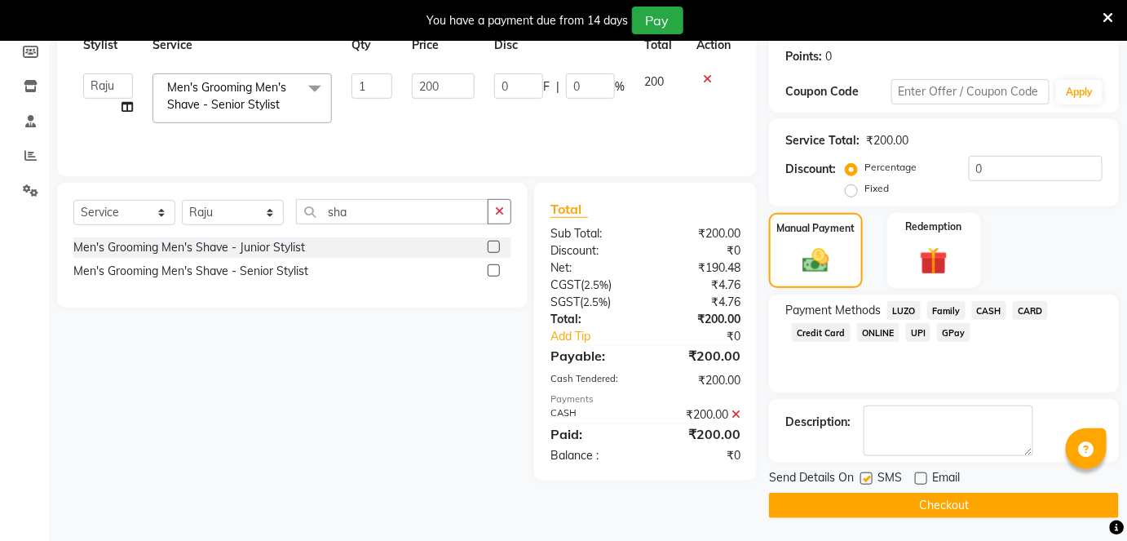
checkbox input "false"
click at [890, 498] on button "Checkout" at bounding box center [944, 505] width 350 height 25
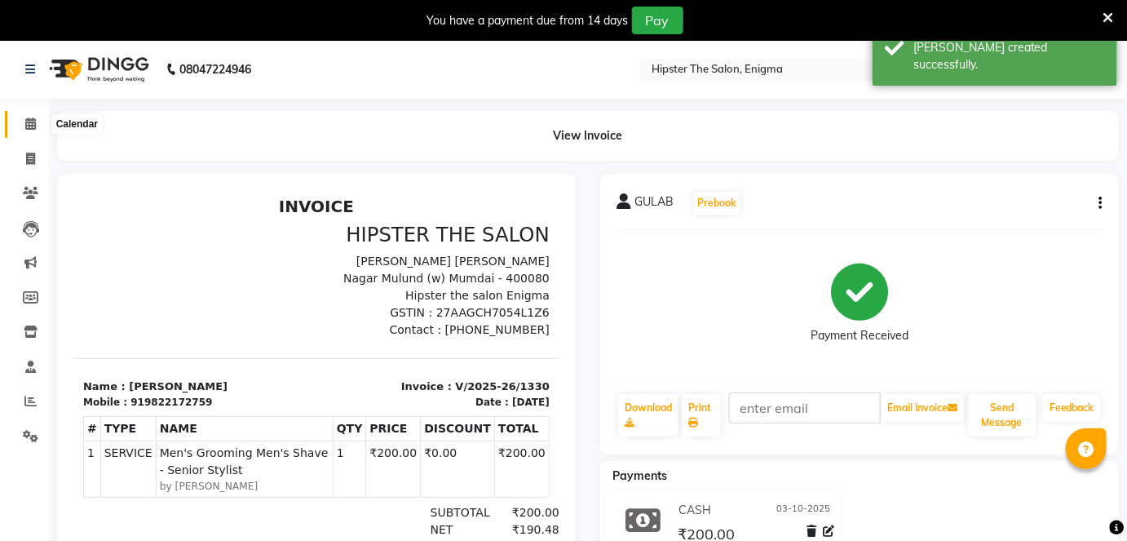
click at [37, 125] on span at bounding box center [30, 124] width 29 height 19
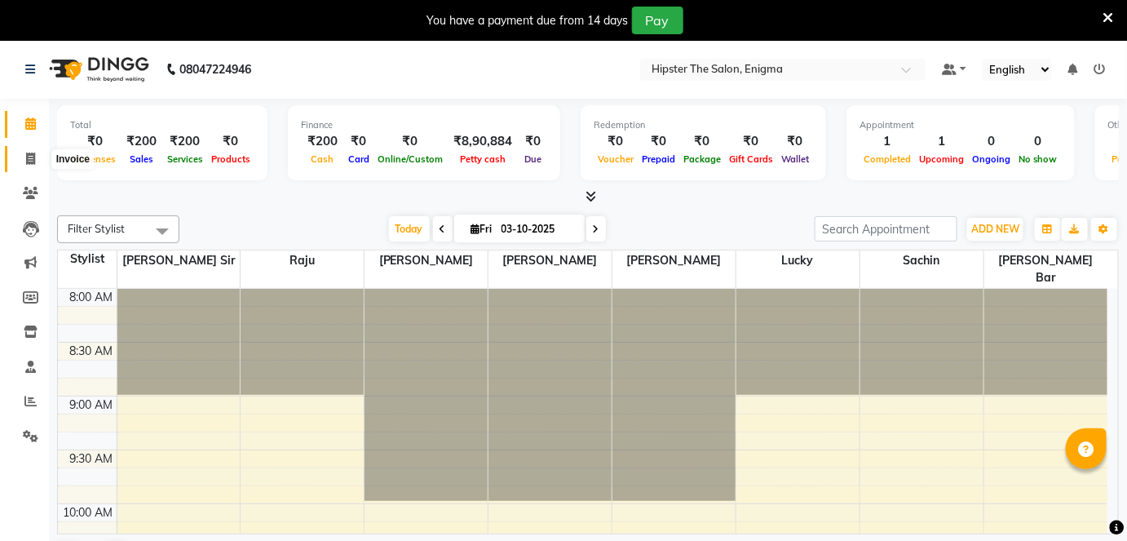
click at [31, 157] on icon at bounding box center [30, 158] width 9 height 12
select select "4468"
select select "service"
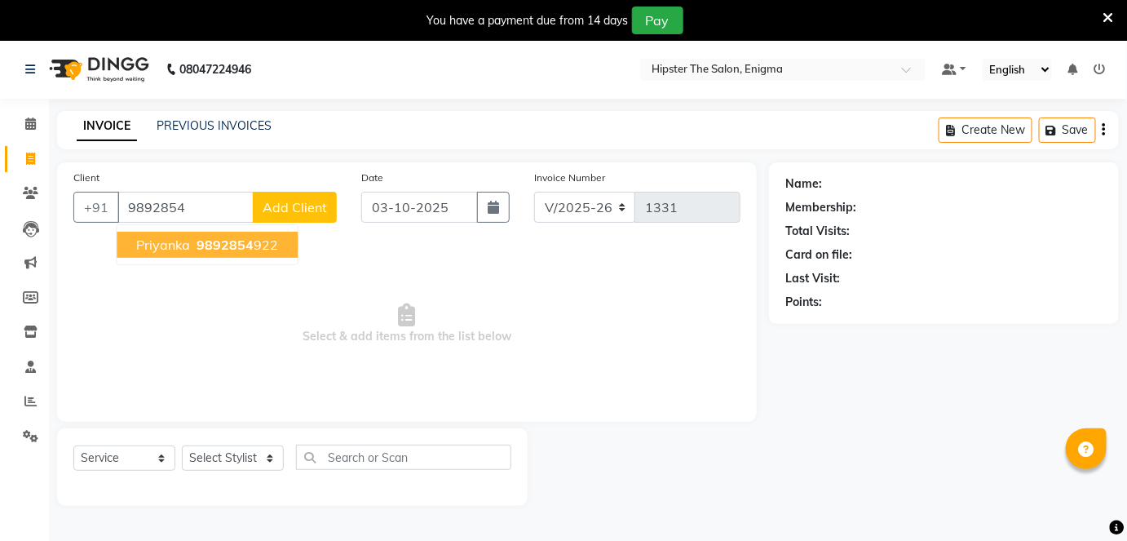
click at [219, 240] on span "9892854" at bounding box center [225, 244] width 57 height 16
type input "9892854922"
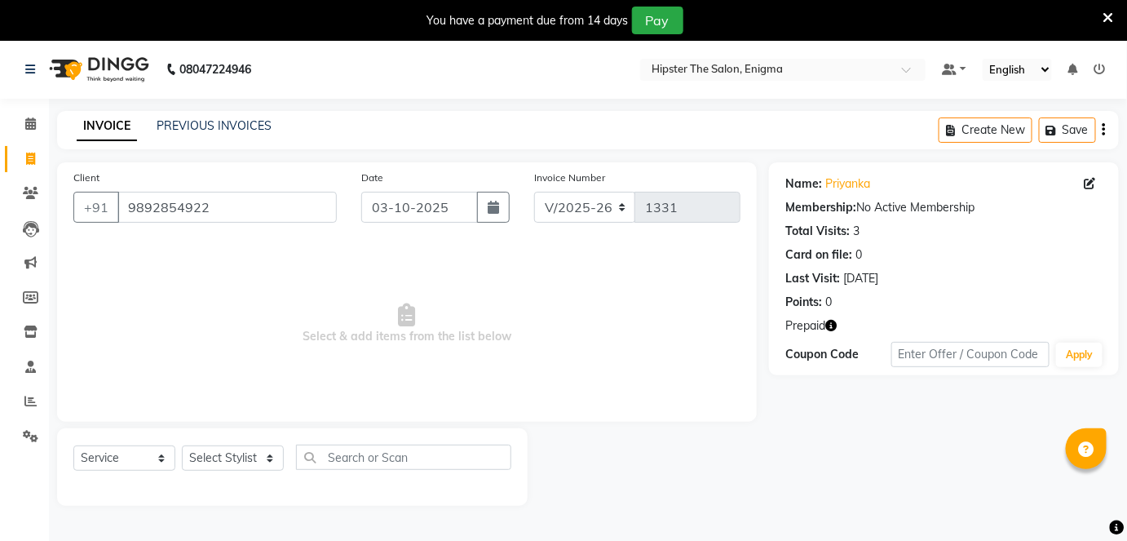
click at [830, 323] on icon "button" at bounding box center [830, 325] width 11 height 11
click at [242, 455] on select "Select Stylist [PERSON_NAME] [PERSON_NAME] [PERSON_NAME] [PERSON_NAME] poonam […" at bounding box center [233, 457] width 102 height 25
select select "85797"
click at [182, 445] on select "Select Stylist [PERSON_NAME] [PERSON_NAME] [PERSON_NAME] [PERSON_NAME] poonam […" at bounding box center [233, 457] width 102 height 25
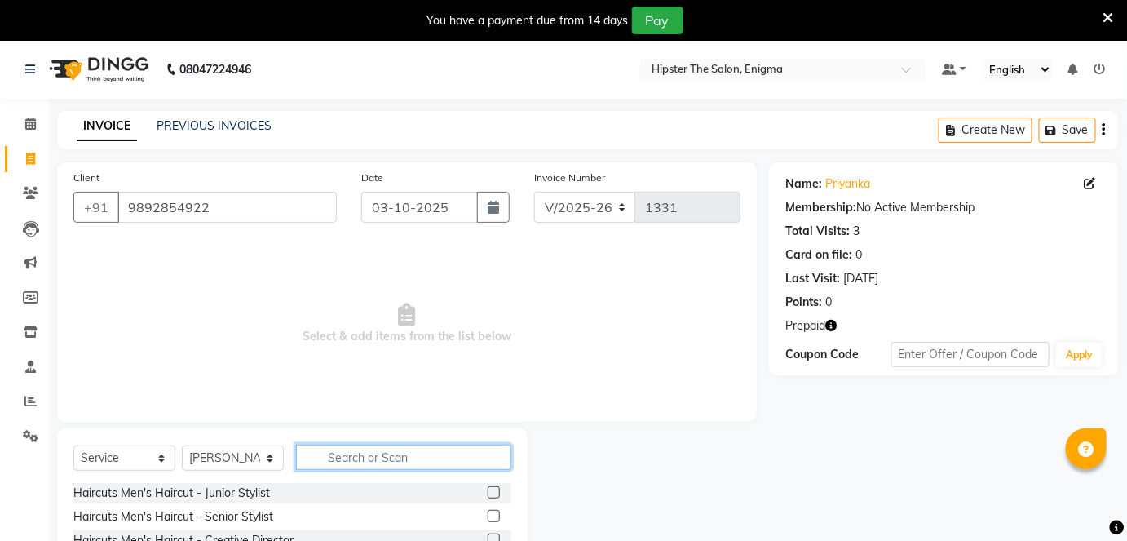
click at [379, 448] on input "text" at bounding box center [403, 456] width 215 height 25
click at [488, 495] on label at bounding box center [494, 492] width 12 height 12
click at [488, 495] on input "checkbox" at bounding box center [493, 493] width 11 height 11
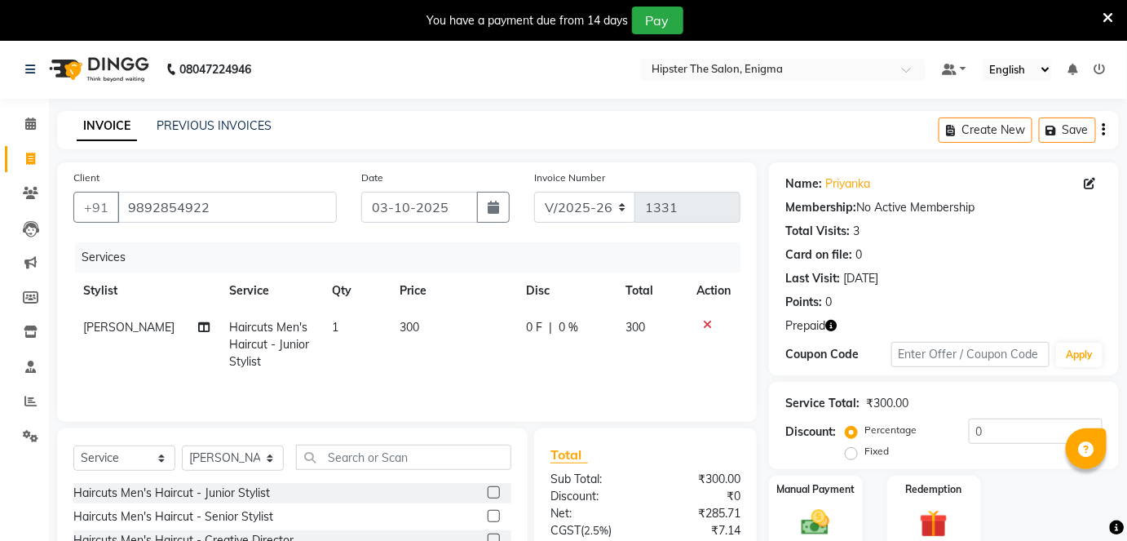
click at [488, 495] on label at bounding box center [494, 492] width 12 height 12
click at [488, 495] on input "checkbox" at bounding box center [493, 493] width 11 height 11
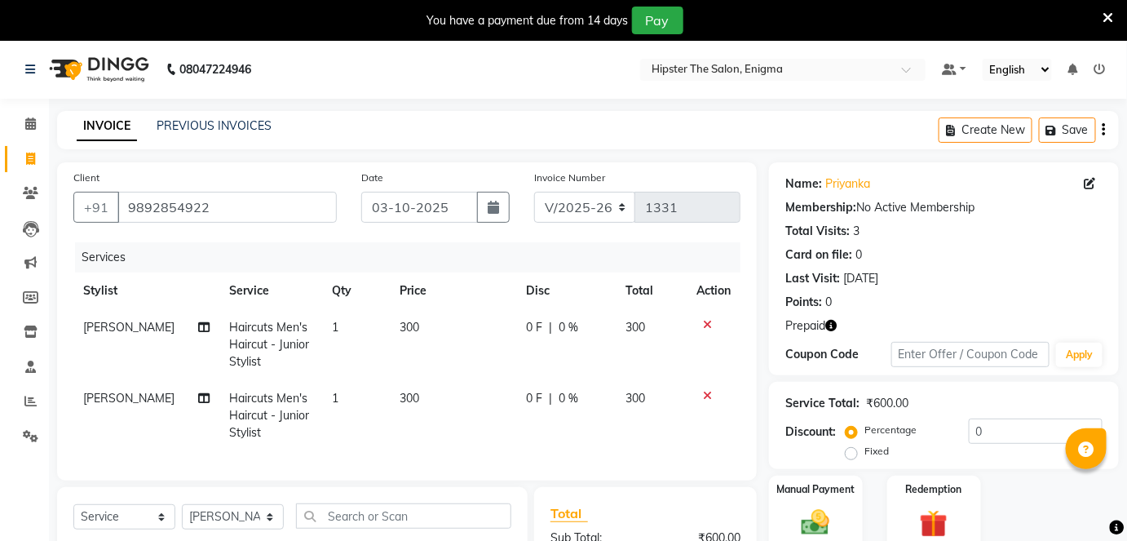
checkbox input "false"
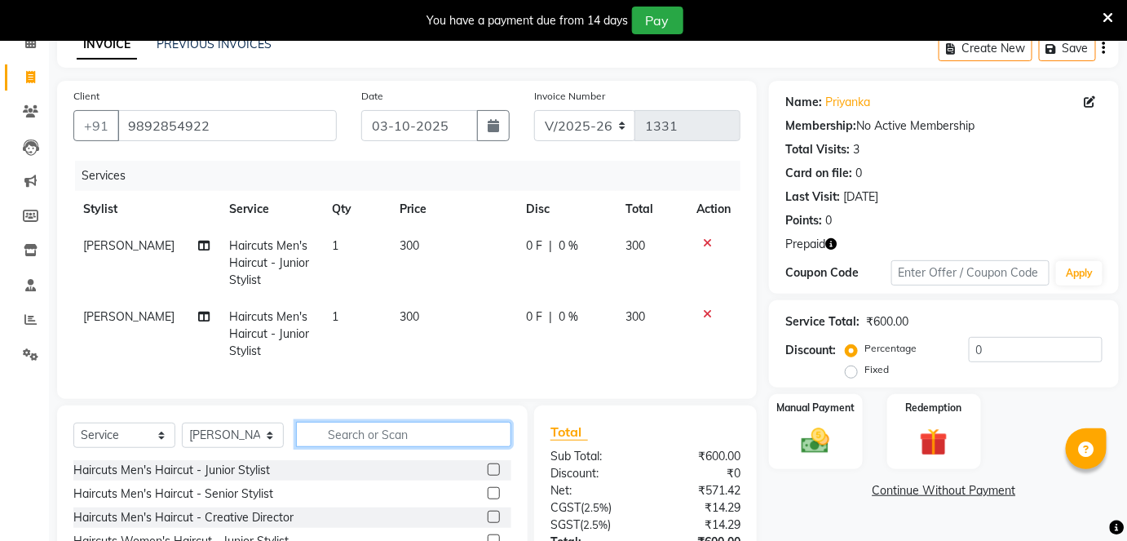
click at [370, 445] on input "text" at bounding box center [403, 434] width 215 height 25
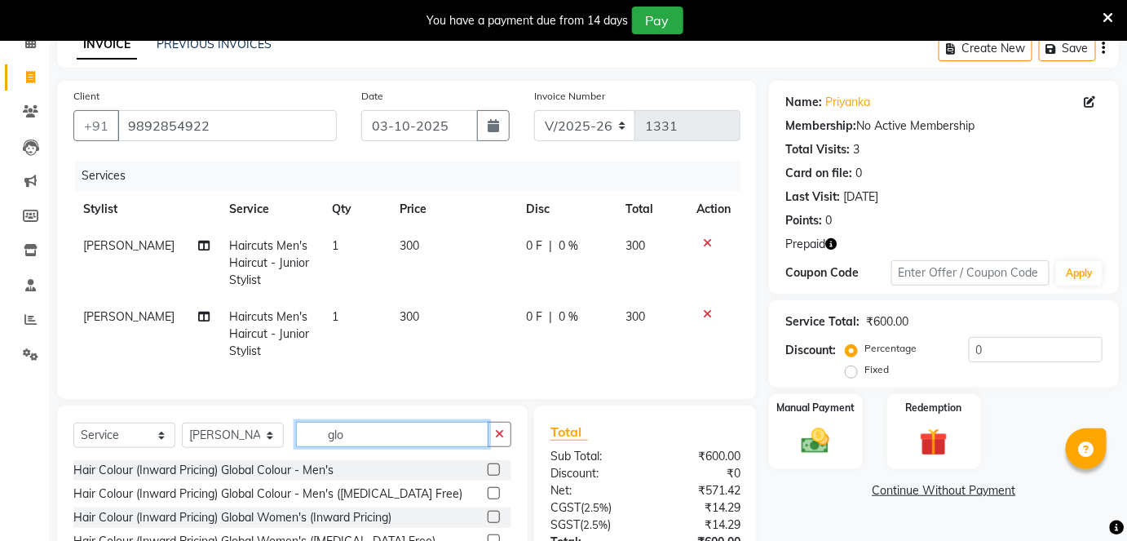
type input "glo"
click at [496, 475] on label at bounding box center [494, 469] width 12 height 12
click at [496, 475] on input "checkbox" at bounding box center [493, 470] width 11 height 11
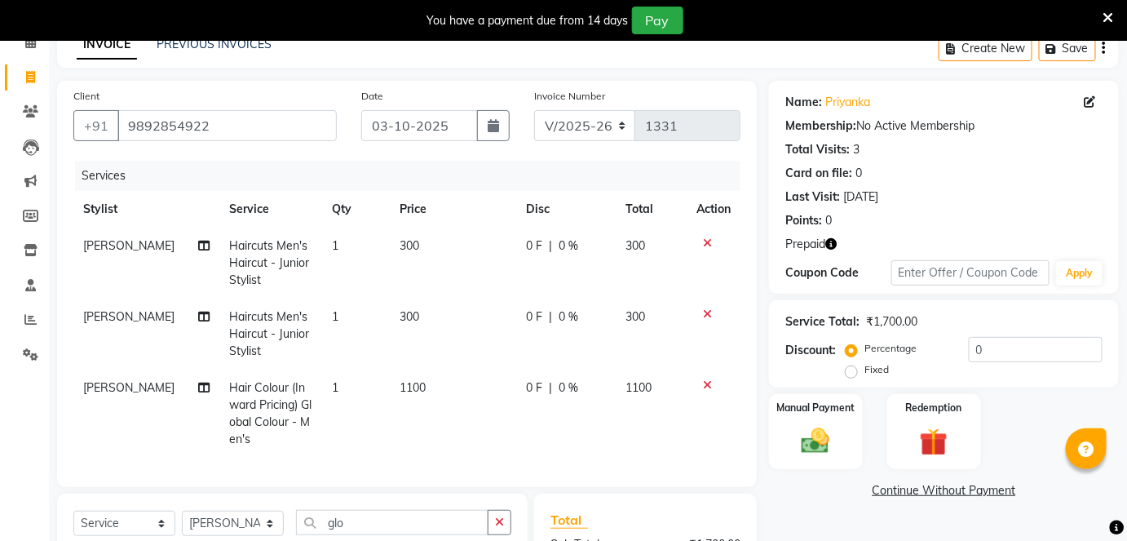
checkbox input "false"
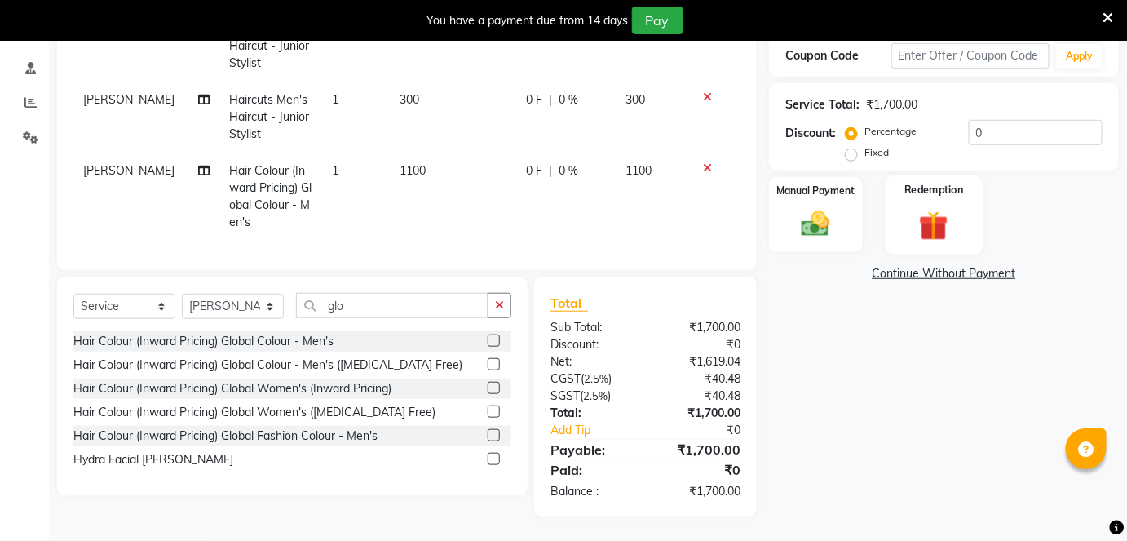
click at [973, 217] on div "Redemption" at bounding box center [933, 214] width 97 height 79
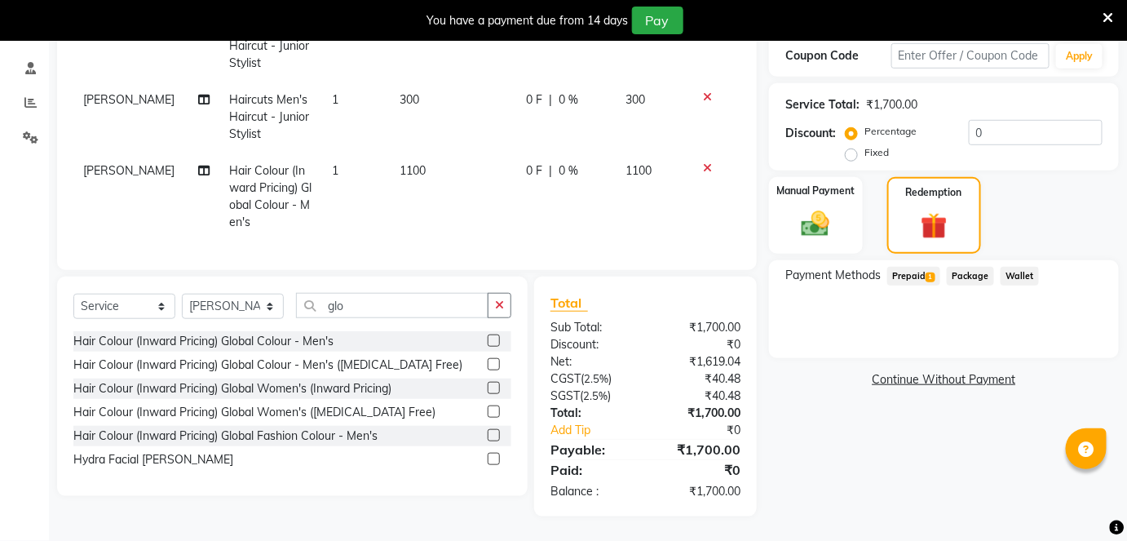
click at [927, 267] on span "Prepaid 1" at bounding box center [913, 276] width 53 height 19
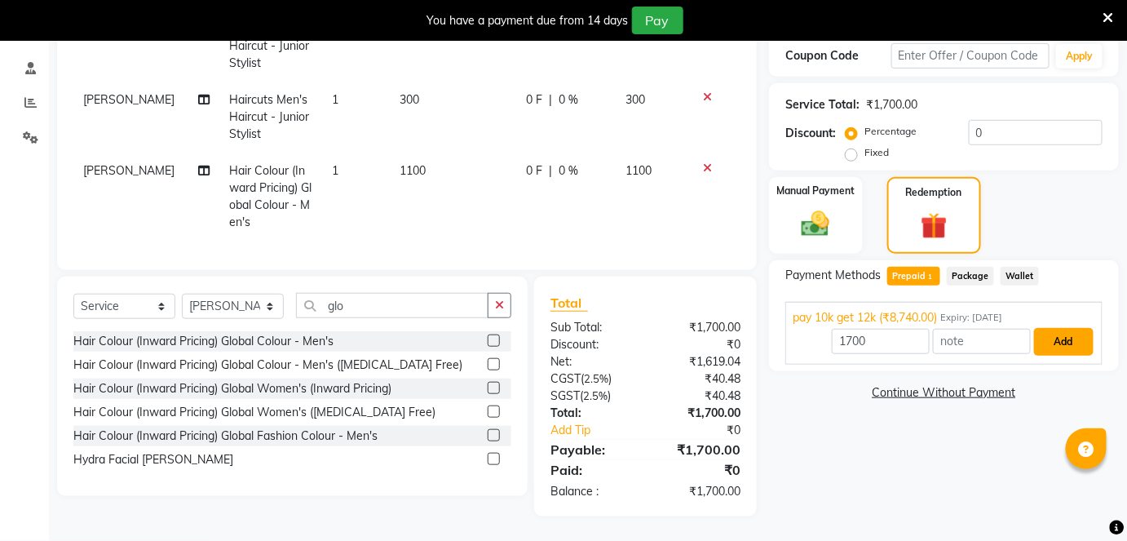
click at [1063, 328] on button "Add" at bounding box center [1064, 342] width 60 height 28
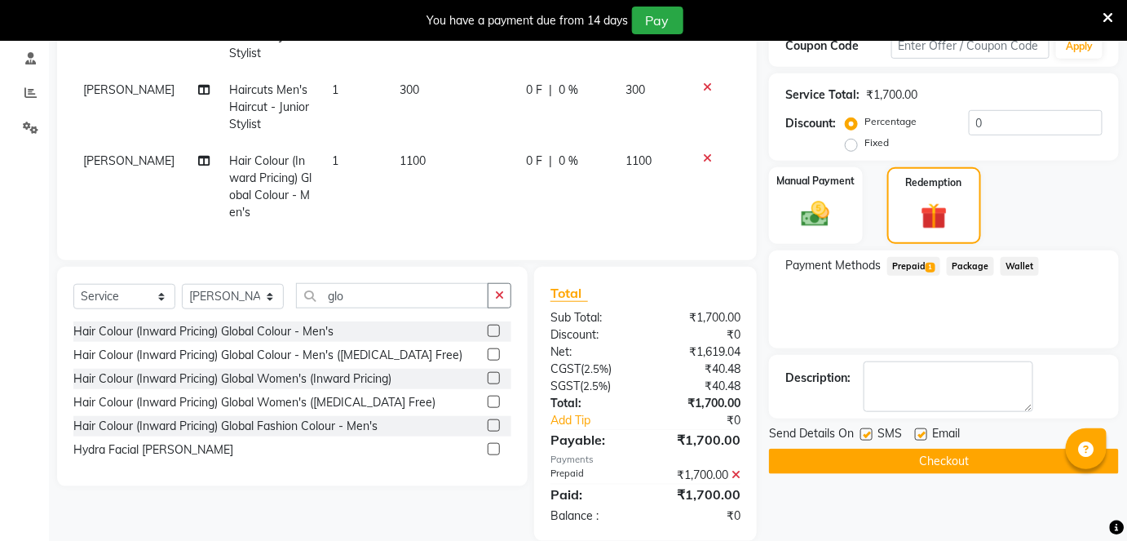
scroll to position [342, 0]
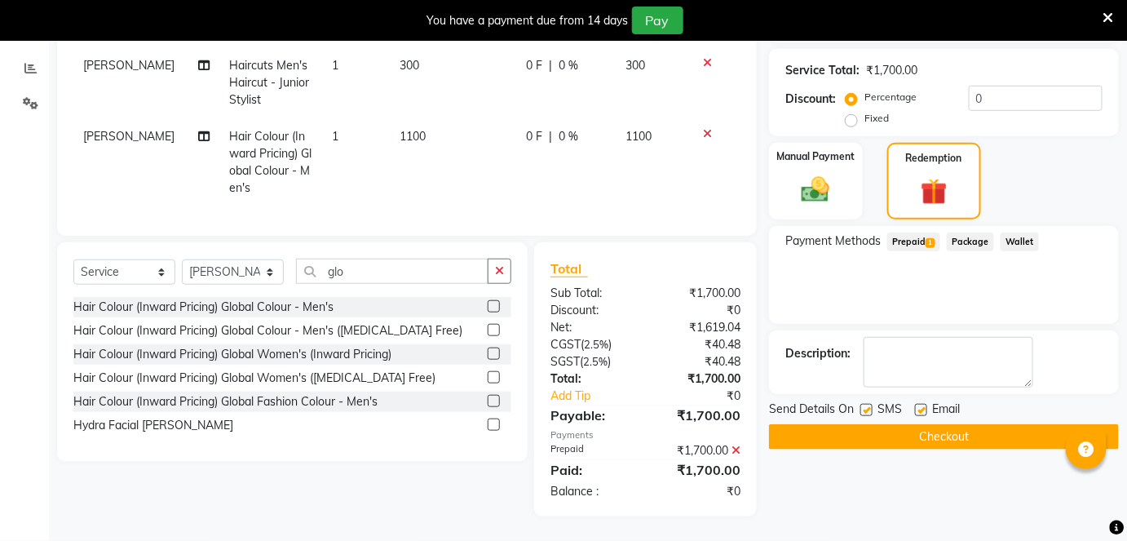
click at [926, 424] on button "Checkout" at bounding box center [944, 436] width 350 height 25
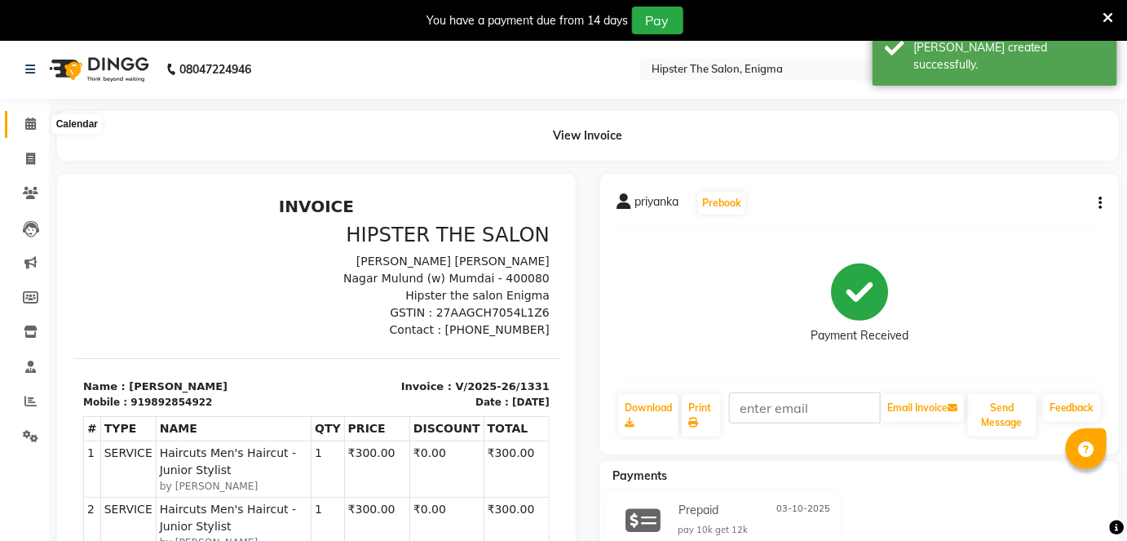
click at [24, 125] on span at bounding box center [30, 124] width 29 height 19
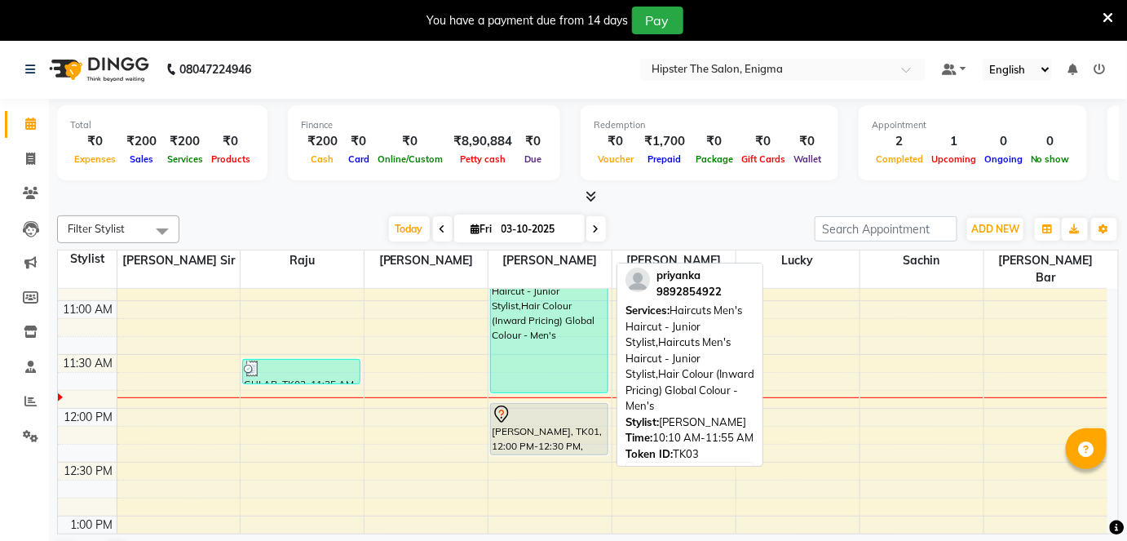
scroll to position [314, 0]
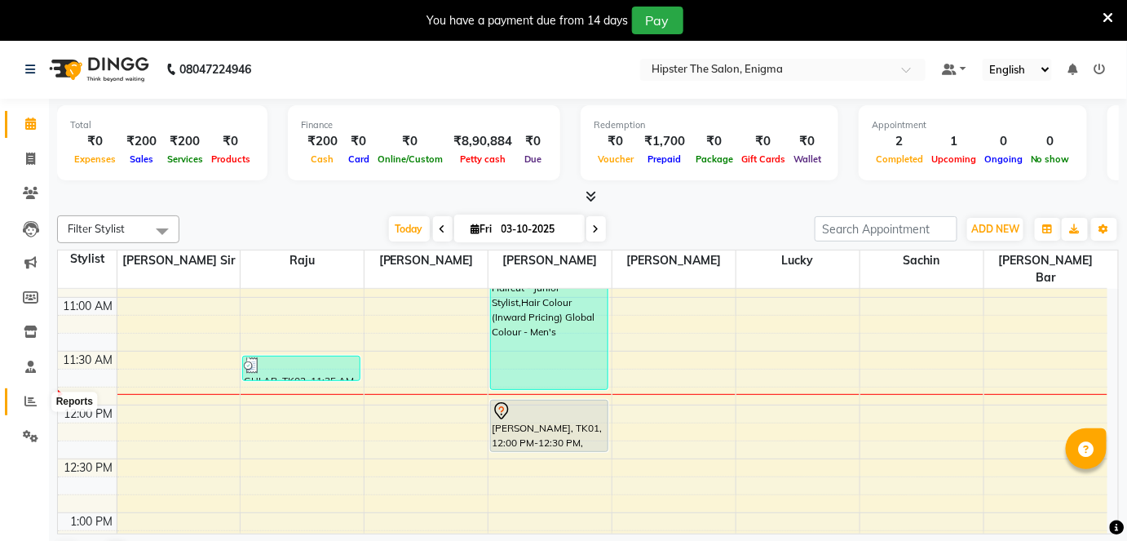
click at [33, 407] on icon at bounding box center [30, 401] width 12 height 12
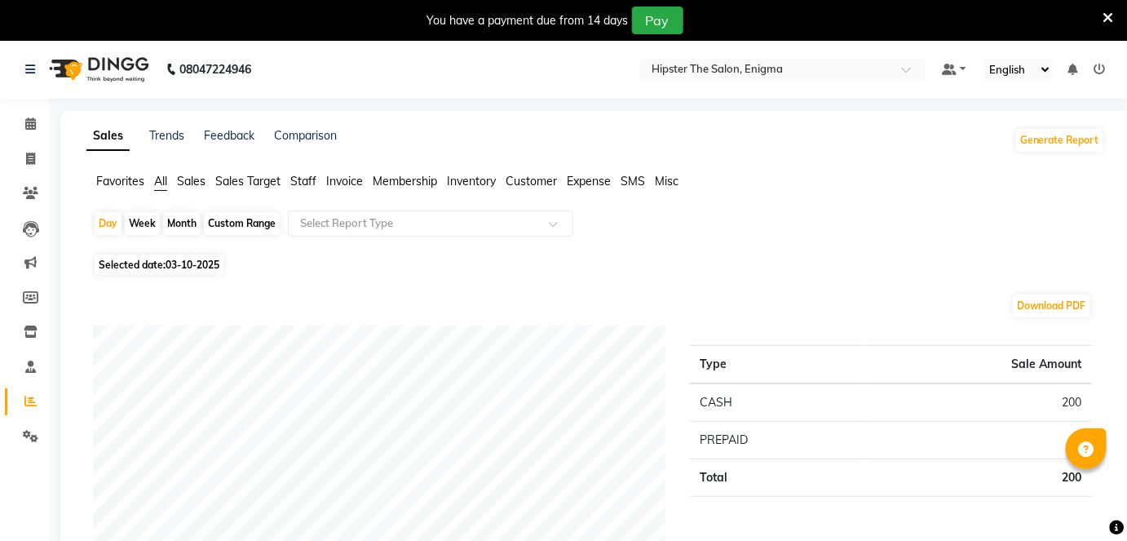
click at [311, 187] on span "Staff" at bounding box center [303, 181] width 26 height 15
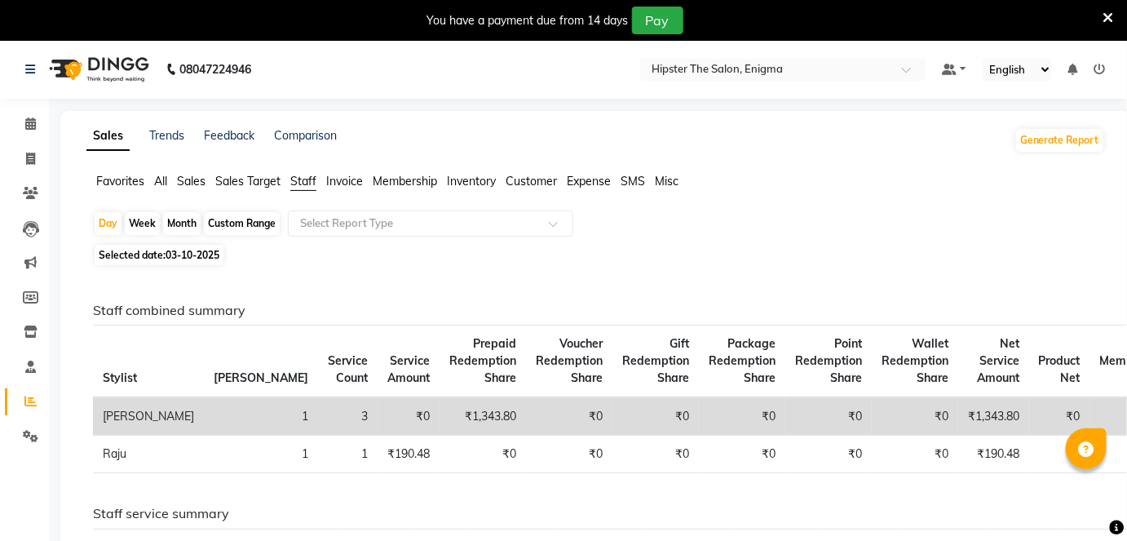
scroll to position [63, 0]
